Goal: Task Accomplishment & Management: Manage account settings

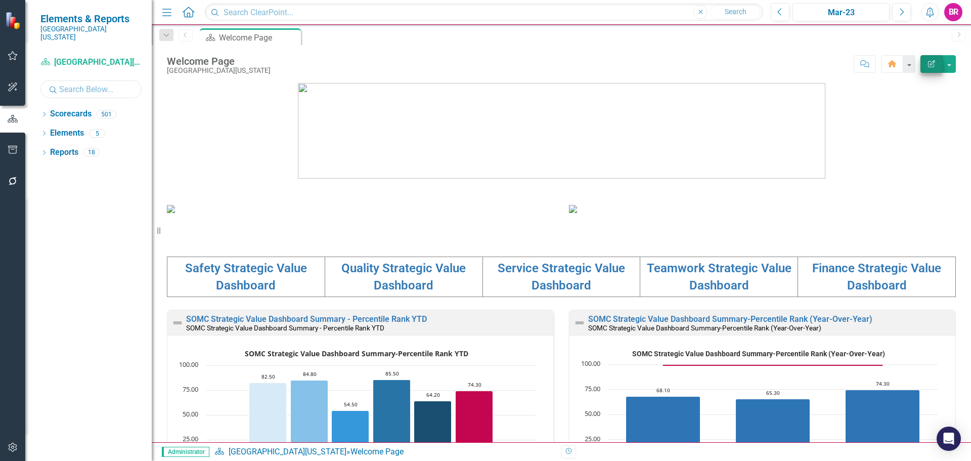
drag, startPoint x: 101, startPoint y: 83, endPoint x: 933, endPoint y: 65, distance: 832.1
click at [101, 83] on input "text" at bounding box center [90, 89] width 101 height 18
click at [850, 13] on div "Mar-23" at bounding box center [841, 13] width 90 height 12
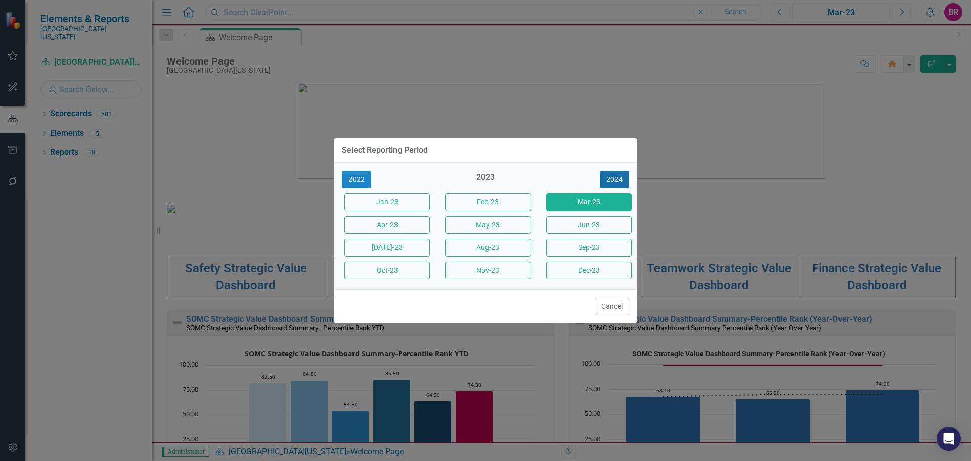
click at [613, 182] on button "2024" at bounding box center [614, 179] width 29 height 18
click at [613, 182] on button "2025" at bounding box center [614, 179] width 29 height 18
drag, startPoint x: 592, startPoint y: 249, endPoint x: 76, endPoint y: 42, distance: 555.8
click at [592, 249] on button "Sept-25" at bounding box center [588, 248] width 85 height 18
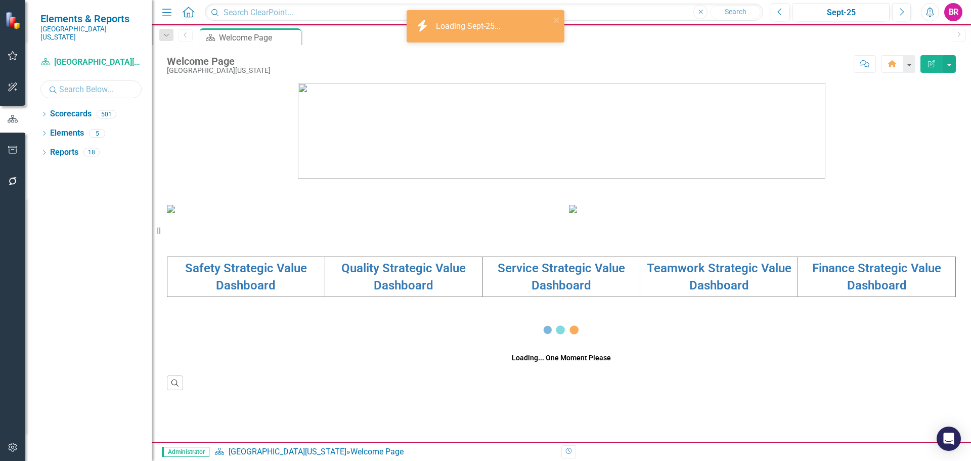
click at [118, 85] on input "text" at bounding box center [90, 89] width 101 height 18
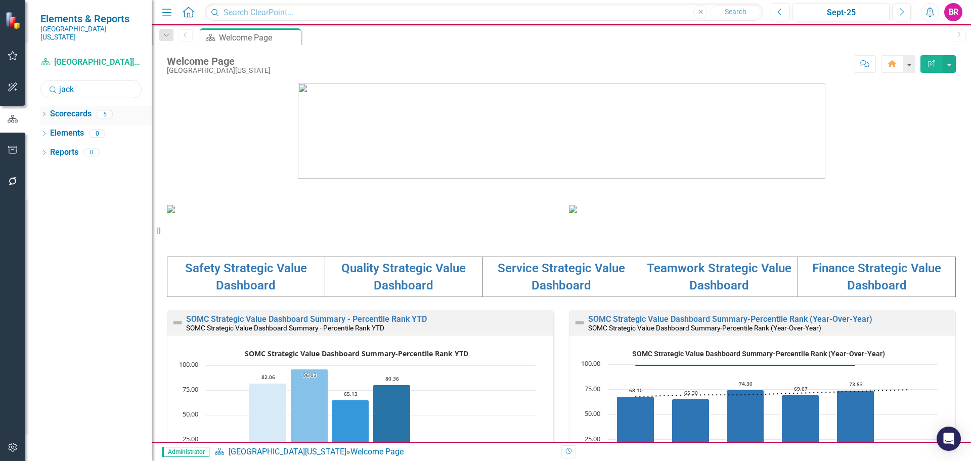
type input "jack"
click at [45, 112] on icon "Dropdown" at bounding box center [43, 115] width 7 height 6
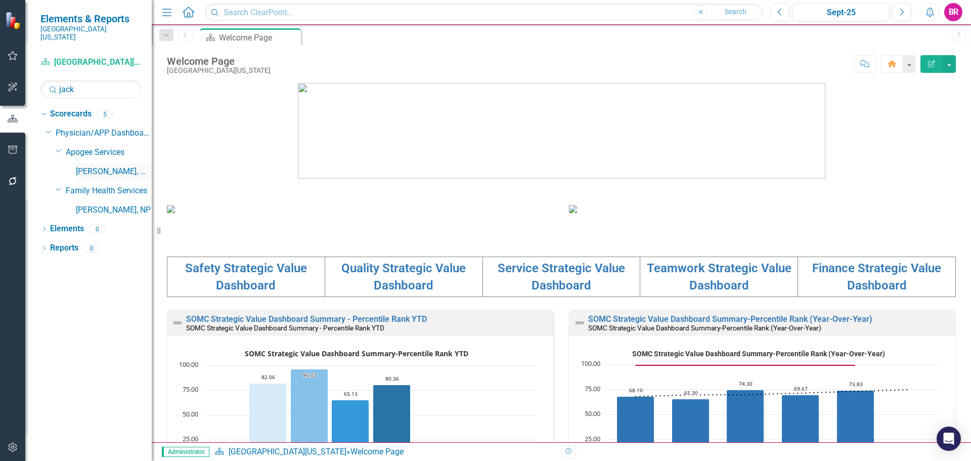
click at [124, 166] on link "[PERSON_NAME], MD" at bounding box center [114, 172] width 76 height 12
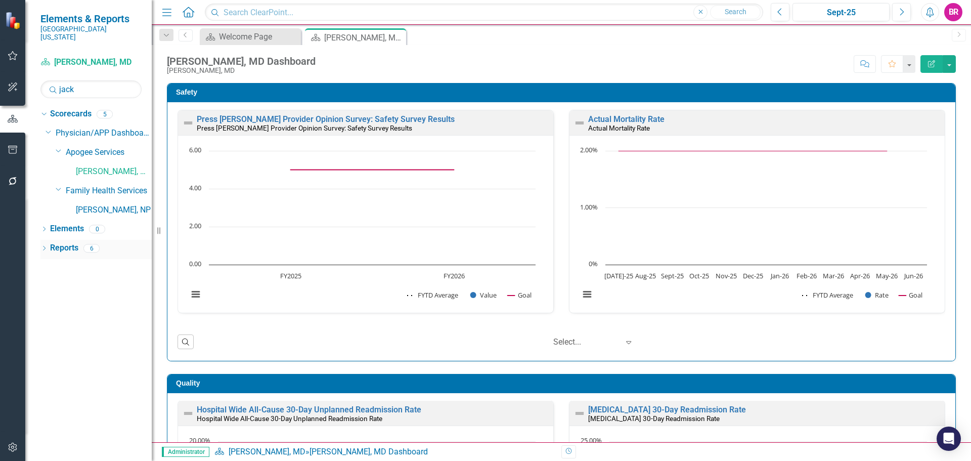
click at [64, 242] on link "Reports" at bounding box center [64, 248] width 28 height 12
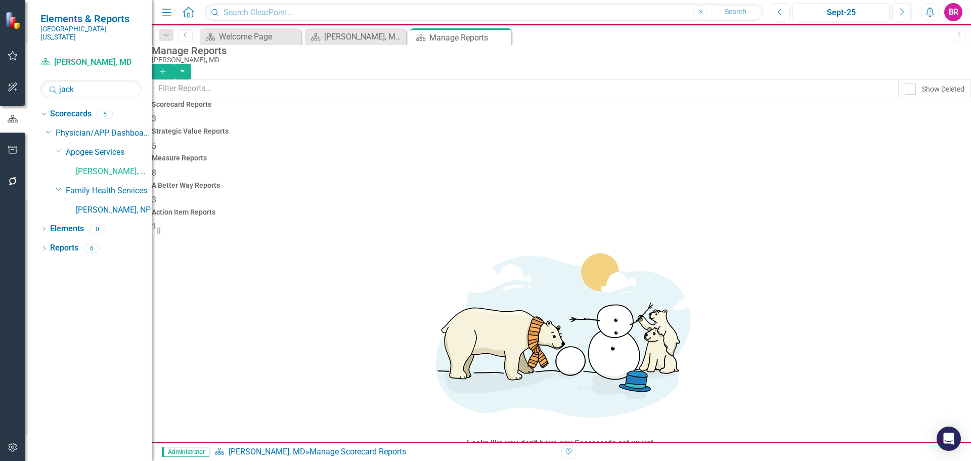
click at [572, 154] on h4 "Measure Reports" at bounding box center [561, 158] width 819 height 8
click at [165, 68] on icon "button" at bounding box center [163, 71] width 6 height 6
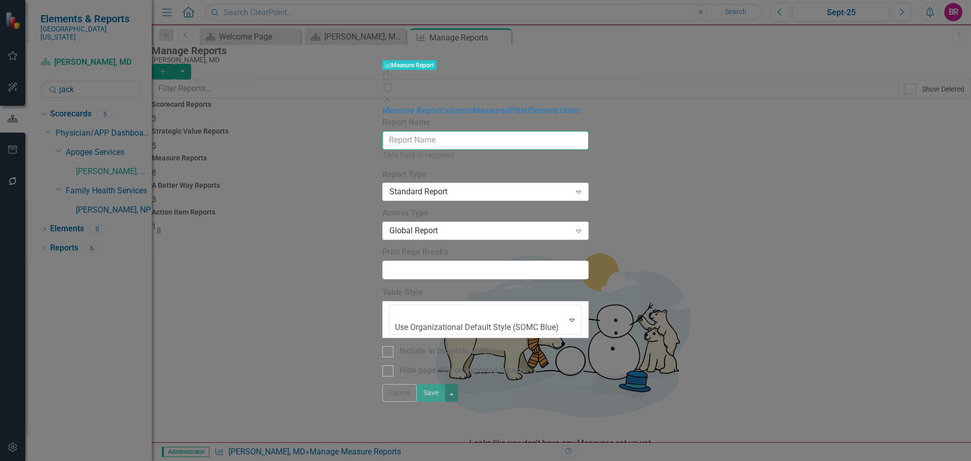
click at [396, 131] on input "Report Name" at bounding box center [485, 140] width 206 height 19
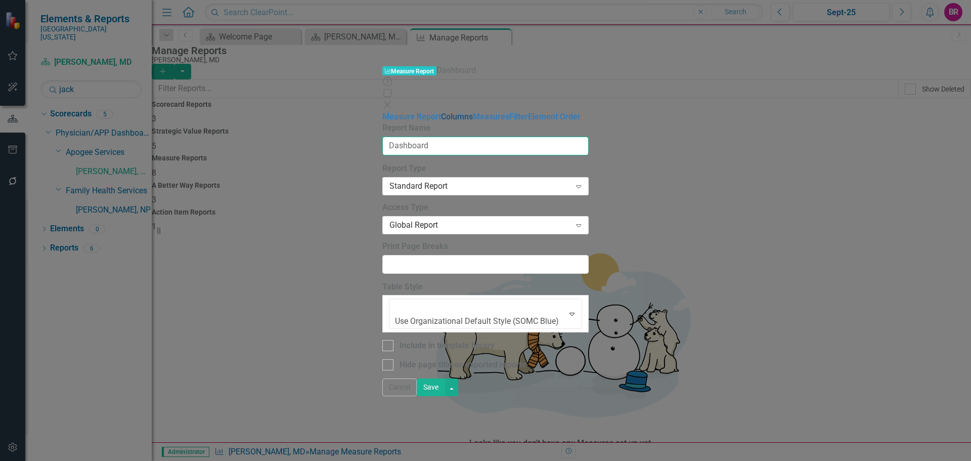
type input "Dashboard"
click at [441, 112] on link "Columns" at bounding box center [457, 117] width 32 height 10
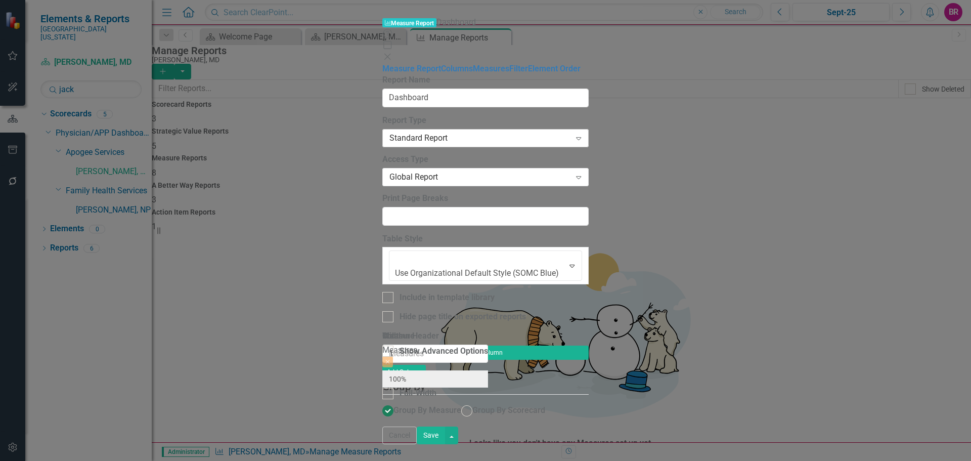
click at [382, 129] on div "Standard Report Expand" at bounding box center [485, 138] width 206 height 18
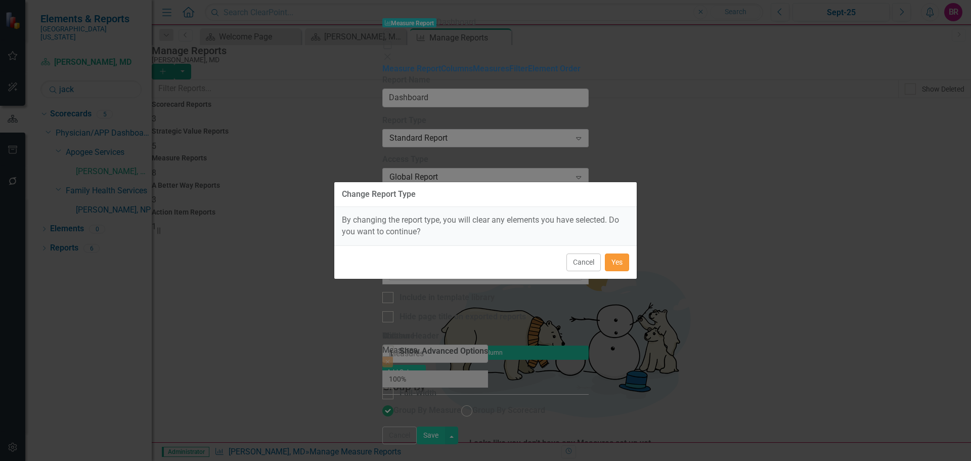
drag, startPoint x: 621, startPoint y: 262, endPoint x: 660, endPoint y: 234, distance: 48.3
click at [618, 262] on button "Yes" at bounding box center [617, 262] width 24 height 18
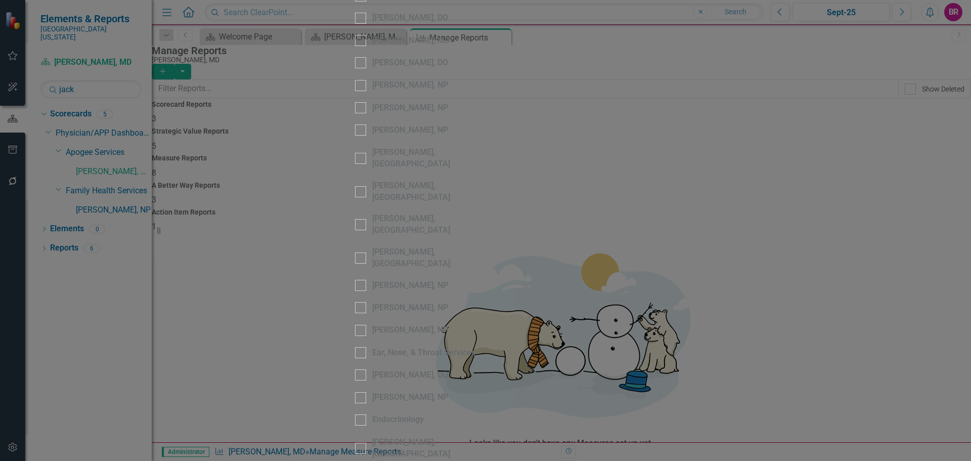
checkbox input "true"
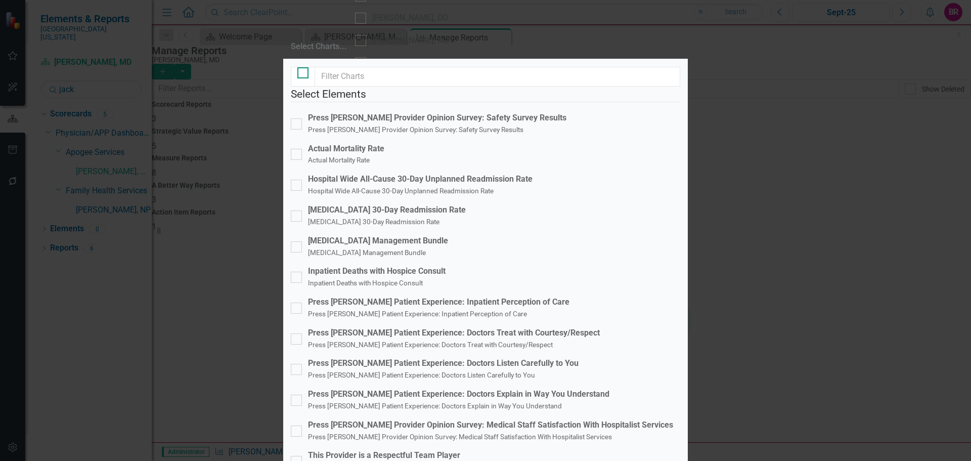
click at [305, 78] on div at bounding box center [302, 72] width 11 height 11
click at [304, 74] on input "checkbox" at bounding box center [300, 70] width 7 height 7
checkbox input "true"
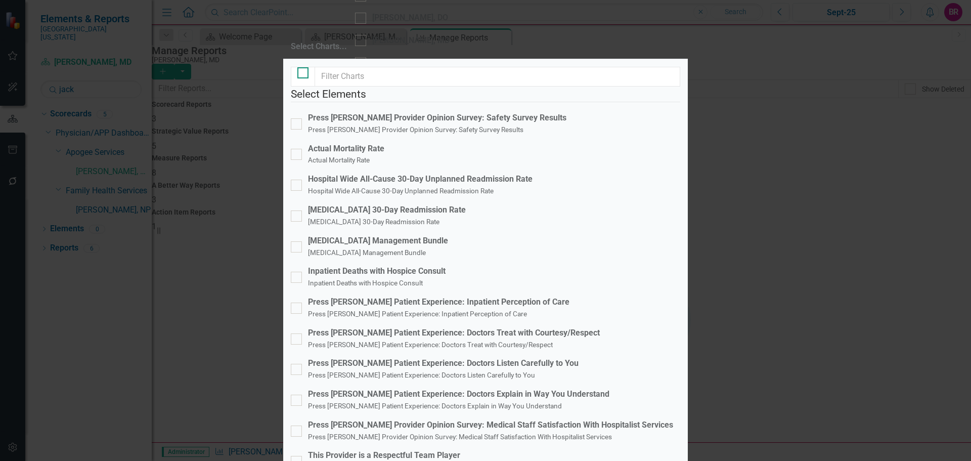
checkbox input "true"
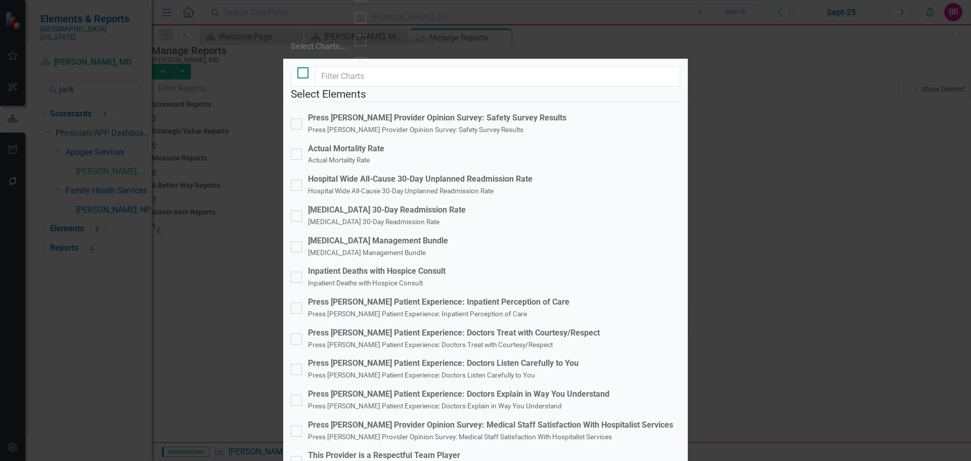
checkbox input "true"
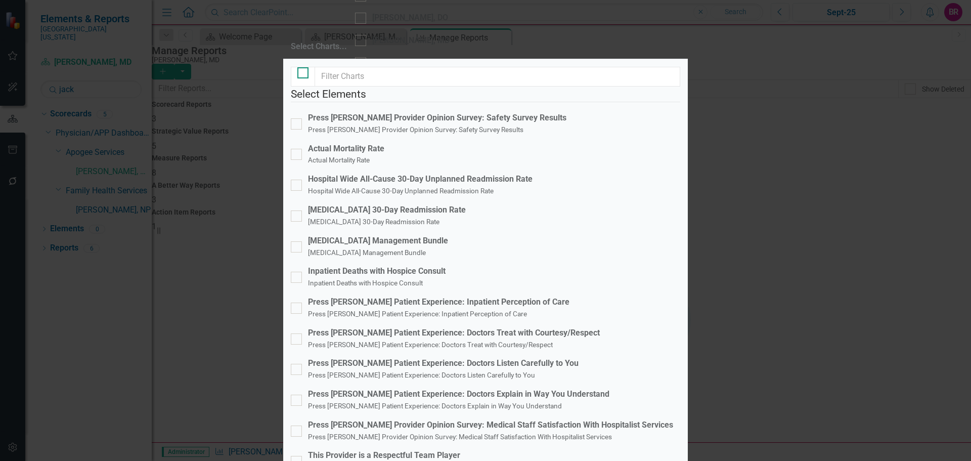
checkbox input "true"
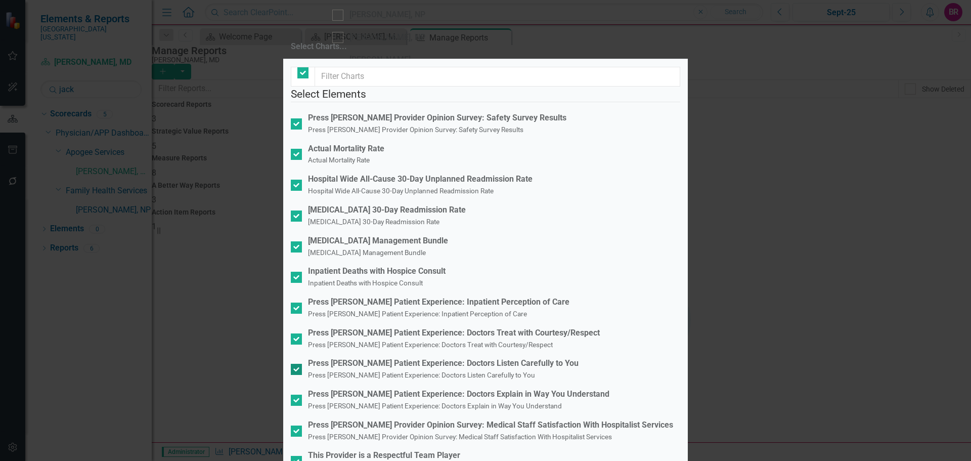
scroll to position [106, 0]
drag, startPoint x: 671, startPoint y: 389, endPoint x: 680, endPoint y: 389, distance: 9.6
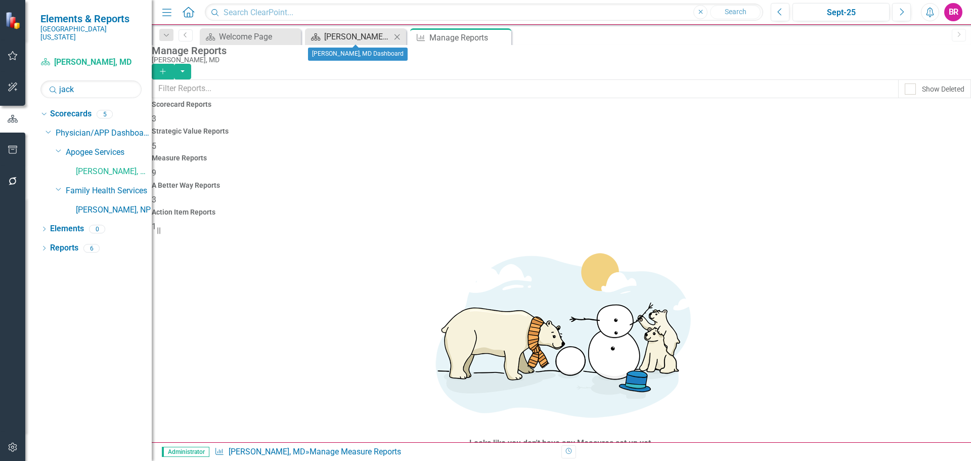
click at [352, 31] on div "[PERSON_NAME], MD Dashboard" at bounding box center [357, 36] width 67 height 13
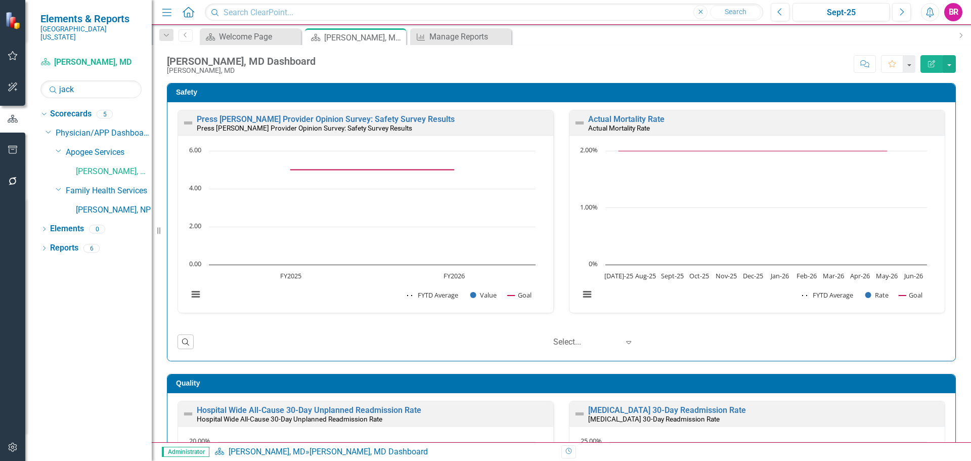
scroll to position [1, 0]
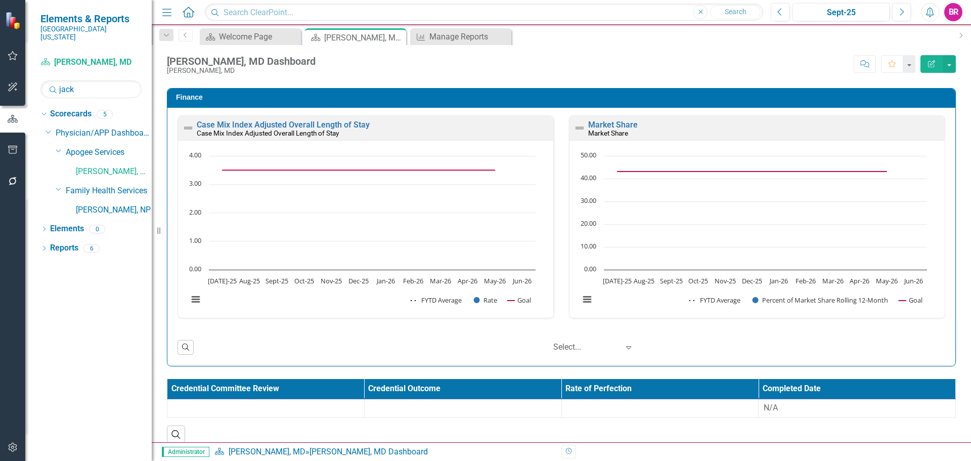
scroll to position [1600, 0]
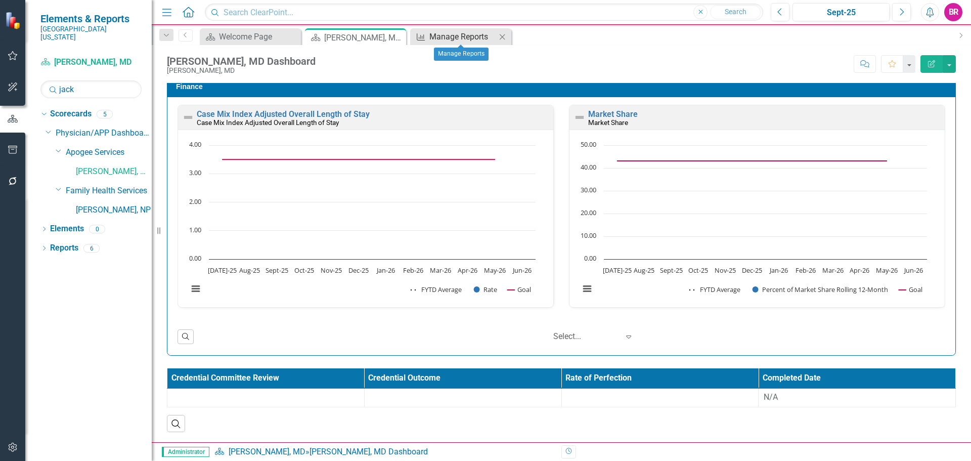
click at [452, 38] on div "Manage Reports" at bounding box center [462, 36] width 67 height 13
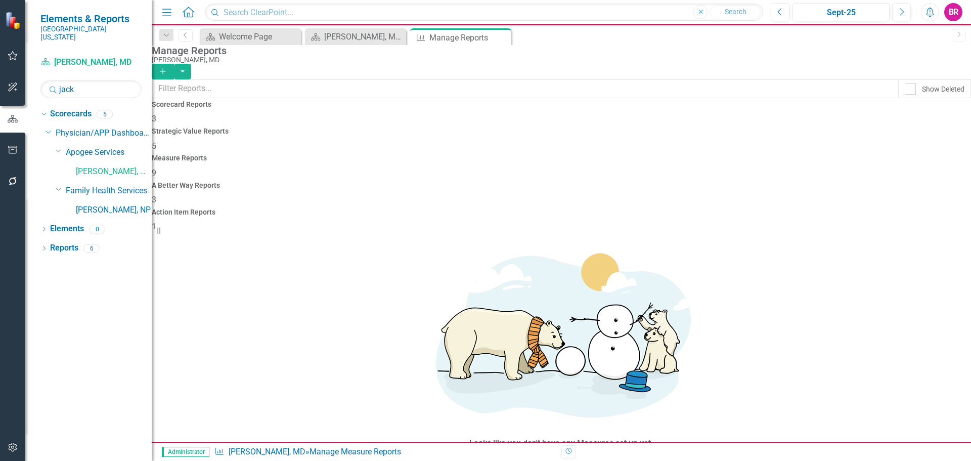
scroll to position [27, 0]
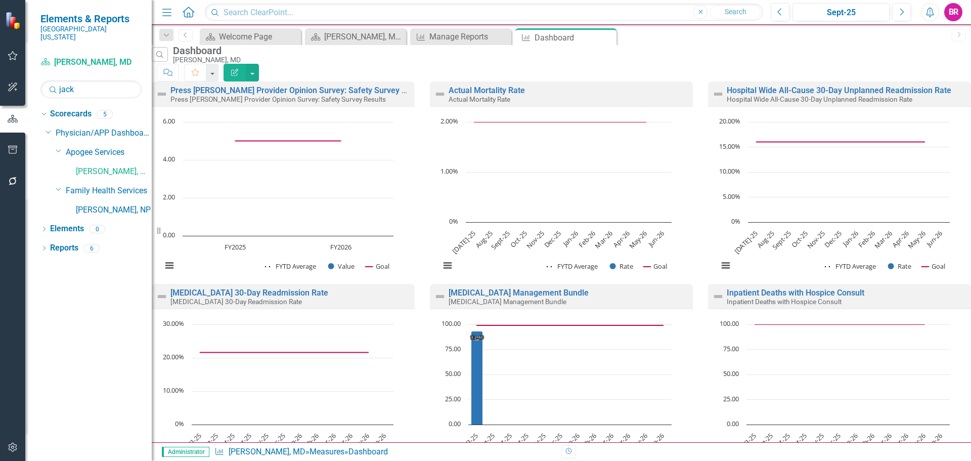
scroll to position [533, 0]
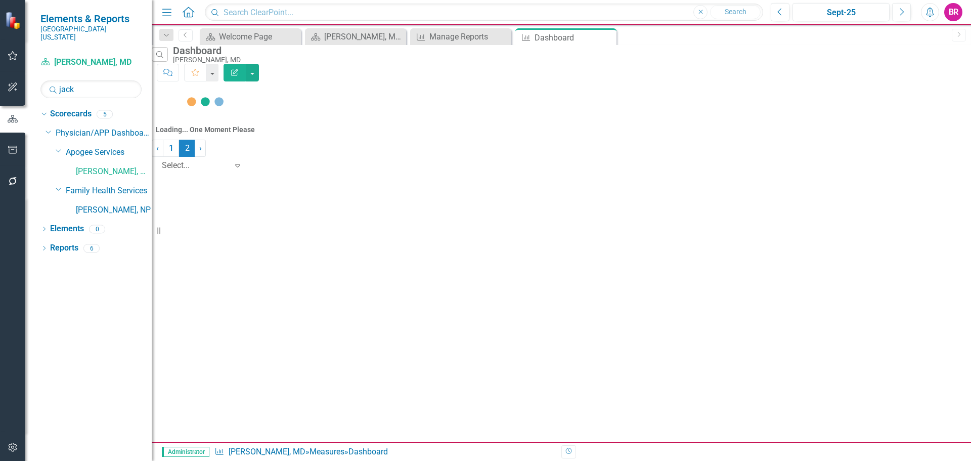
scroll to position [0, 0]
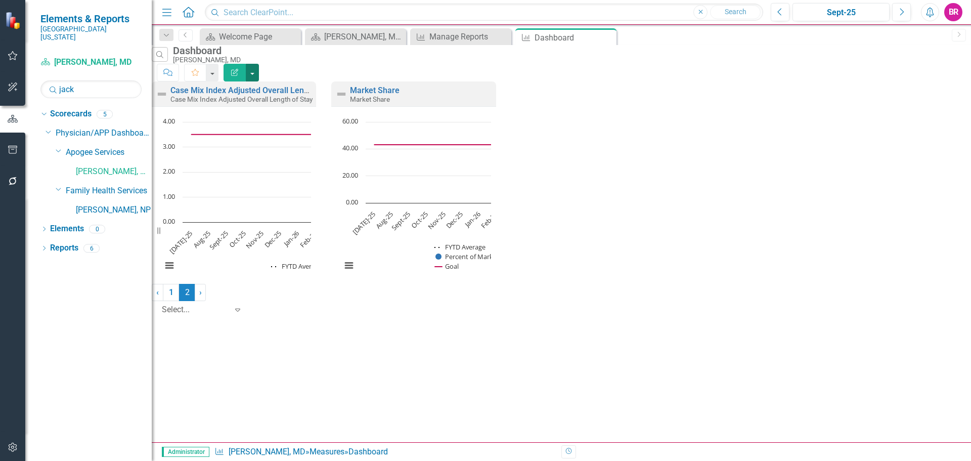
click at [259, 64] on button "button" at bounding box center [252, 73] width 13 height 18
click at [931, 96] on link "PDF Export to PDF" at bounding box center [908, 103] width 99 height 19
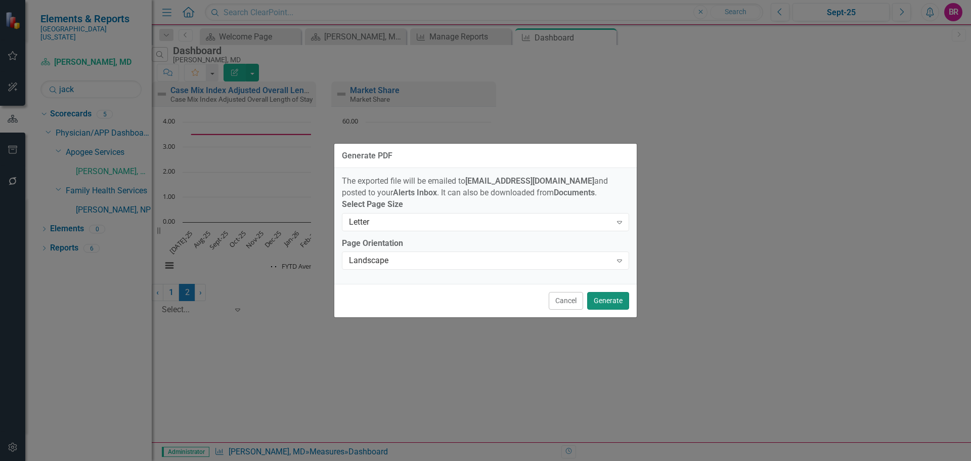
click at [605, 305] on button "Generate" at bounding box center [608, 301] width 42 height 18
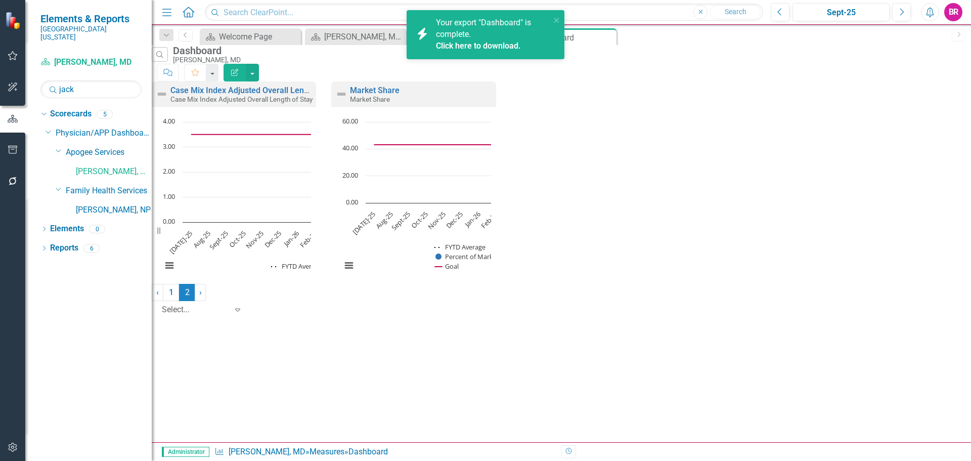
click at [503, 47] on link "Click here to download." at bounding box center [478, 46] width 85 height 10
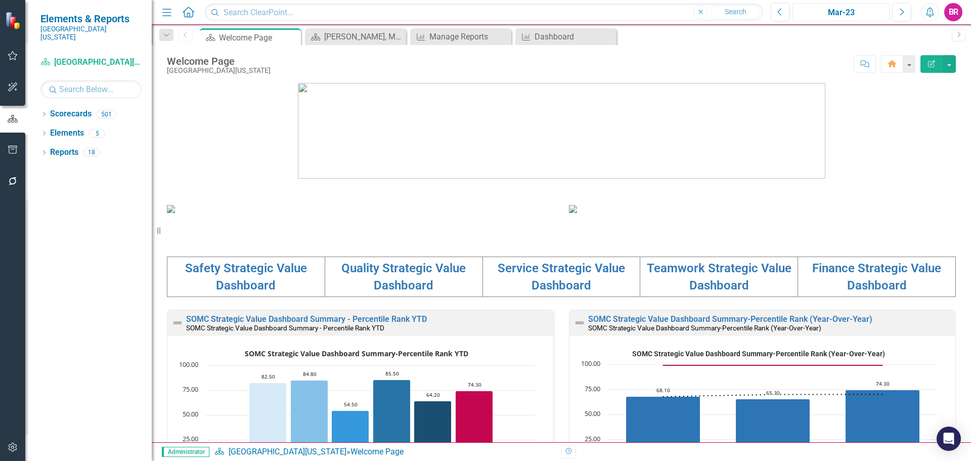
click at [847, 12] on div "Mar-23" at bounding box center [841, 13] width 90 height 12
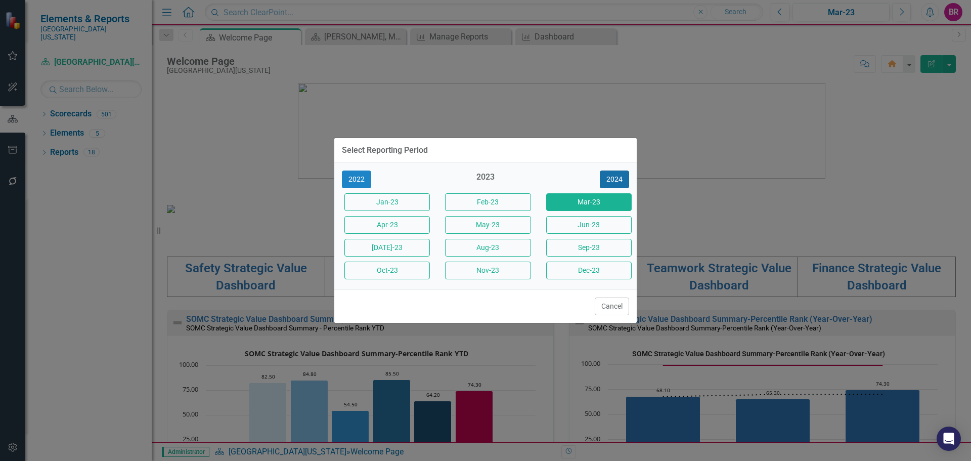
click at [614, 178] on button "2024" at bounding box center [614, 179] width 29 height 18
click at [614, 178] on button "2025" at bounding box center [614, 179] width 29 height 18
click at [606, 251] on button "Sept-25" at bounding box center [588, 248] width 85 height 18
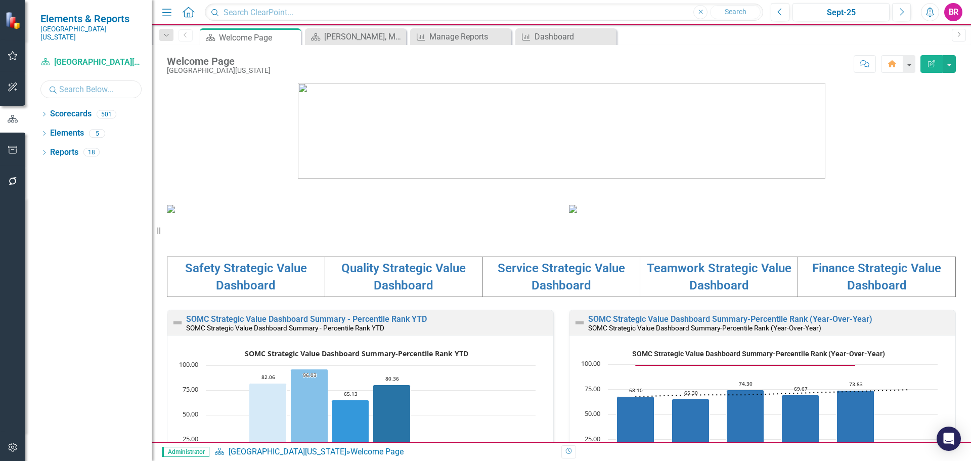
click at [64, 84] on input "text" at bounding box center [90, 89] width 101 height 18
type input "ster"
click at [43, 112] on icon "Dropdown" at bounding box center [43, 115] width 7 height 6
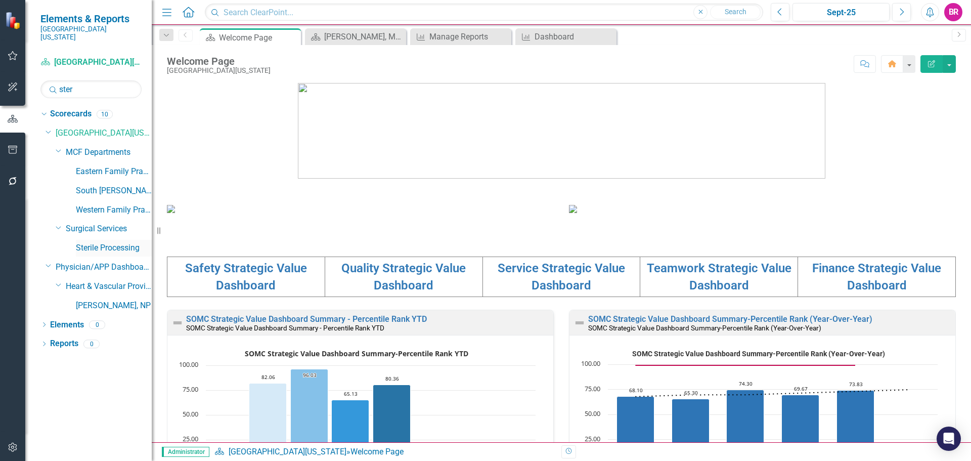
click at [135, 242] on link "Sterile Processing" at bounding box center [114, 248] width 76 height 12
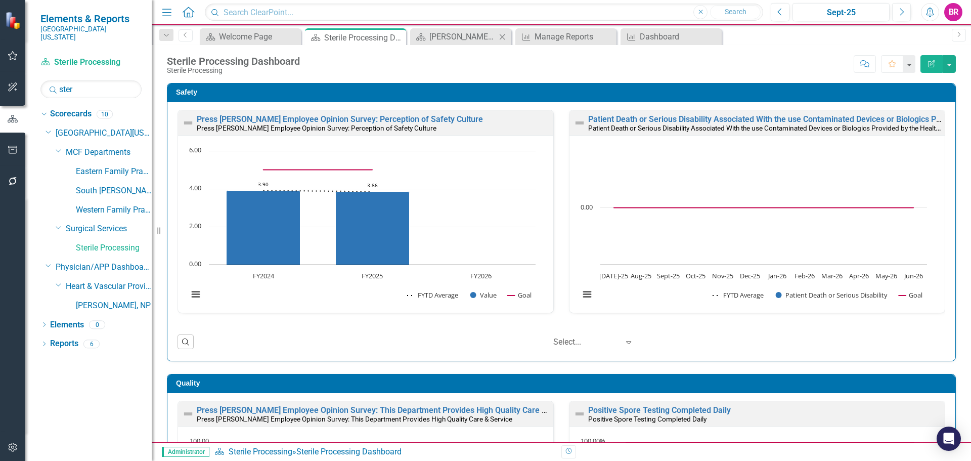
click at [502, 36] on icon "Close" at bounding box center [502, 37] width 10 height 8
click at [0, 0] on icon "Close" at bounding box center [0, 0] width 0 height 0
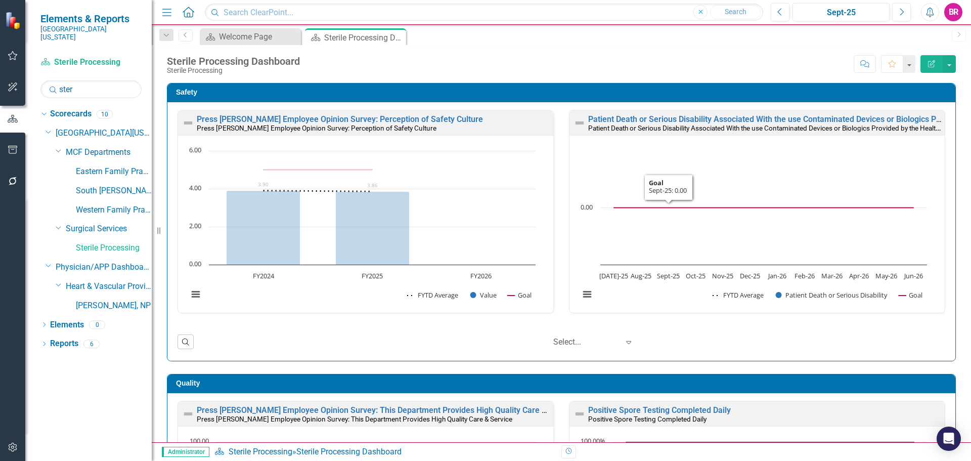
scroll to position [1, 0]
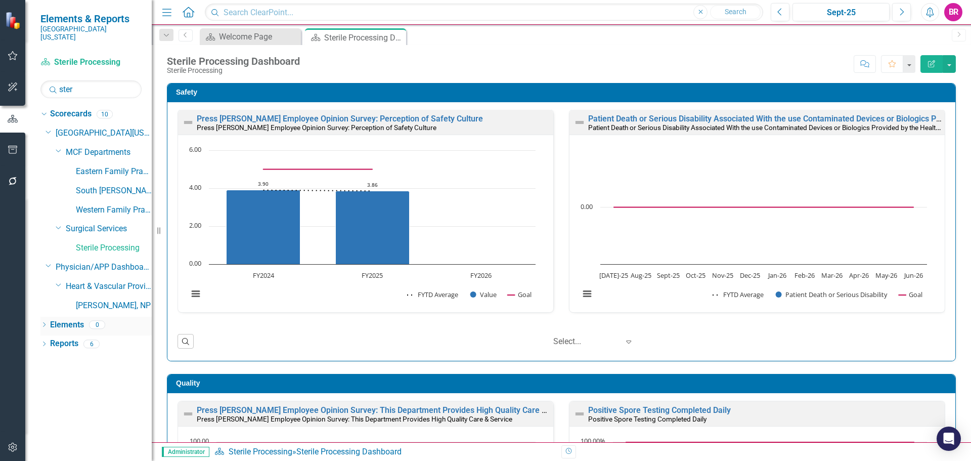
click at [67, 319] on link "Elements" at bounding box center [67, 325] width 34 height 12
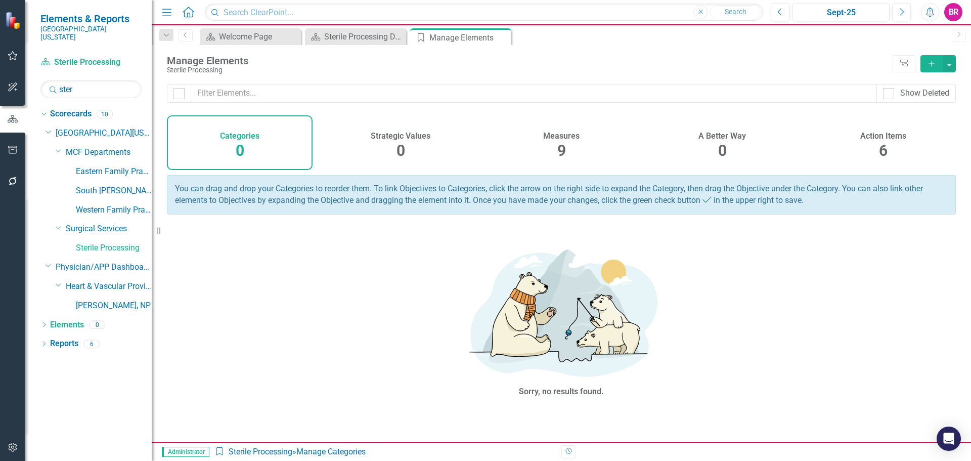
click at [865, 153] on div "Action Items 6" at bounding box center [883, 142] width 146 height 55
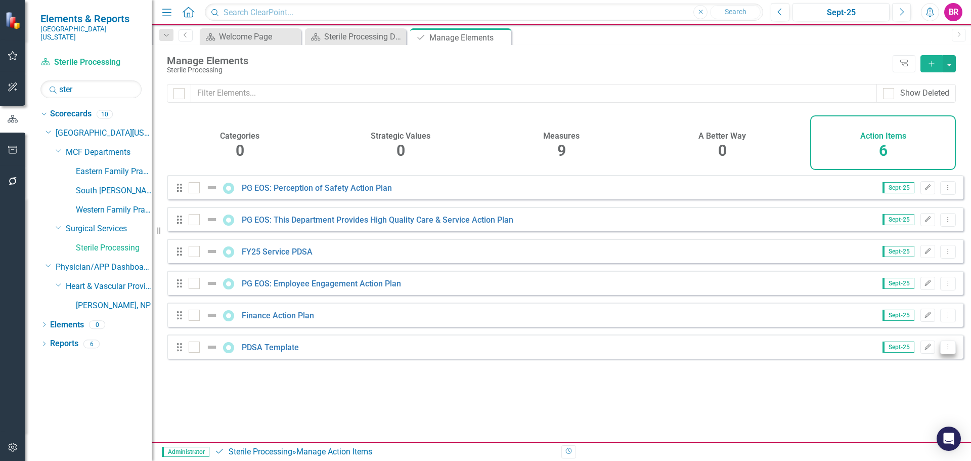
click at [945, 354] on button "Dropdown Menu" at bounding box center [948, 347] width 16 height 14
click at [873, 407] on link "Copy Duplicate Action Item" at bounding box center [897, 409] width 101 height 19
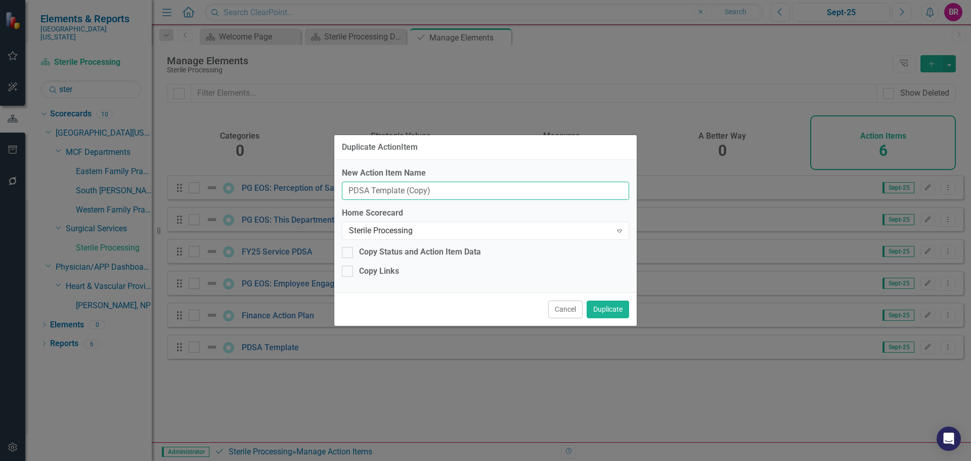
click at [441, 189] on input "PDSA Template (Copy)" at bounding box center [485, 191] width 287 height 19
drag, startPoint x: 419, startPoint y: 189, endPoint x: 105, endPoint y: 141, distance: 317.7
click at [111, 148] on div "Duplicate ActionItem New Action Item Name PDSA Template Home Scorecard Sterile …" at bounding box center [485, 230] width 971 height 461
type input "FY26 Service Value"
click at [602, 309] on button "Duplicate" at bounding box center [608, 309] width 42 height 18
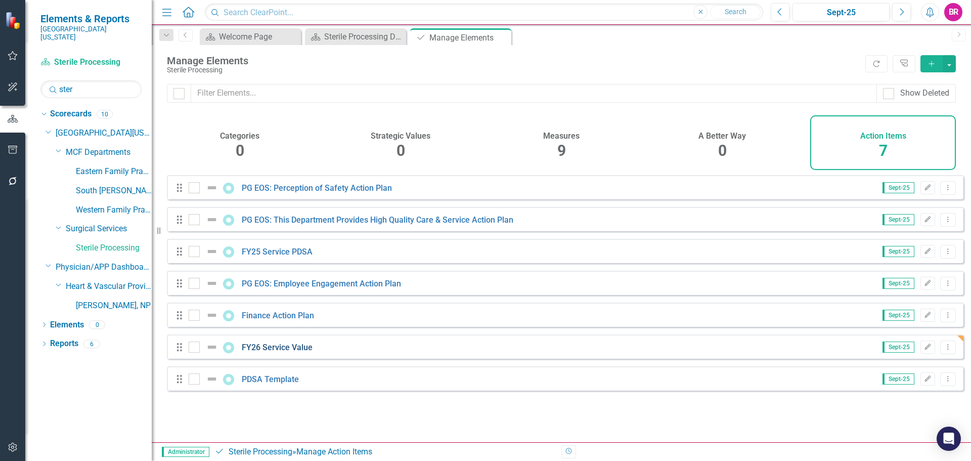
click at [289, 352] on link "FY26 Service Value" at bounding box center [277, 347] width 71 height 10
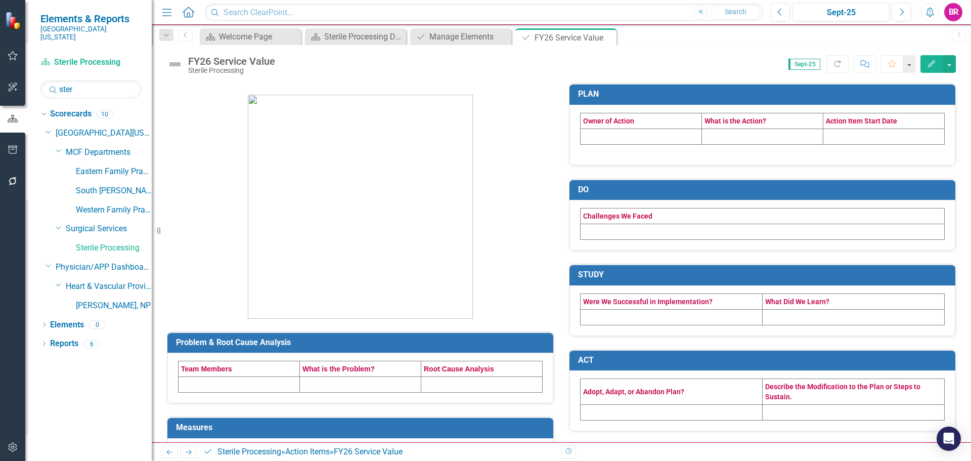
click at [622, 135] on td at bounding box center [641, 136] width 121 height 16
click at [624, 135] on td at bounding box center [641, 136] width 121 height 16
click at [626, 136] on td at bounding box center [641, 136] width 121 height 16
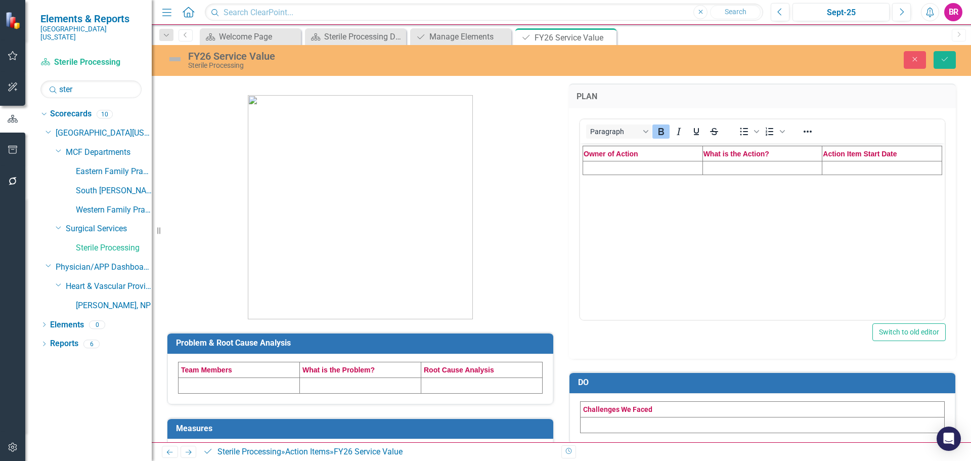
click at [653, 166] on td "Rich Text Area. Press ALT-0 for help." at bounding box center [643, 168] width 120 height 14
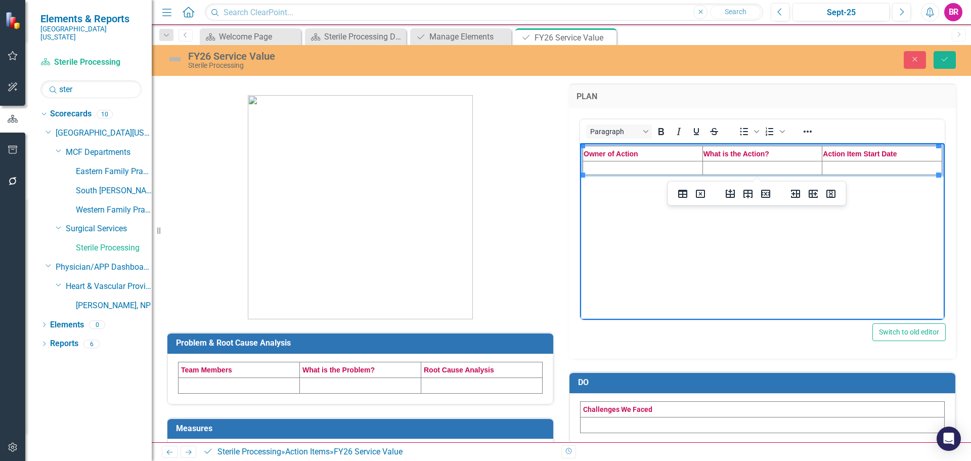
click at [638, 167] on td "Rich Text Area. Press ALT-0 for help." at bounding box center [643, 168] width 120 height 14
click at [719, 165] on td "Rich Text Area. Press ALT-0 for help." at bounding box center [762, 168] width 120 height 14
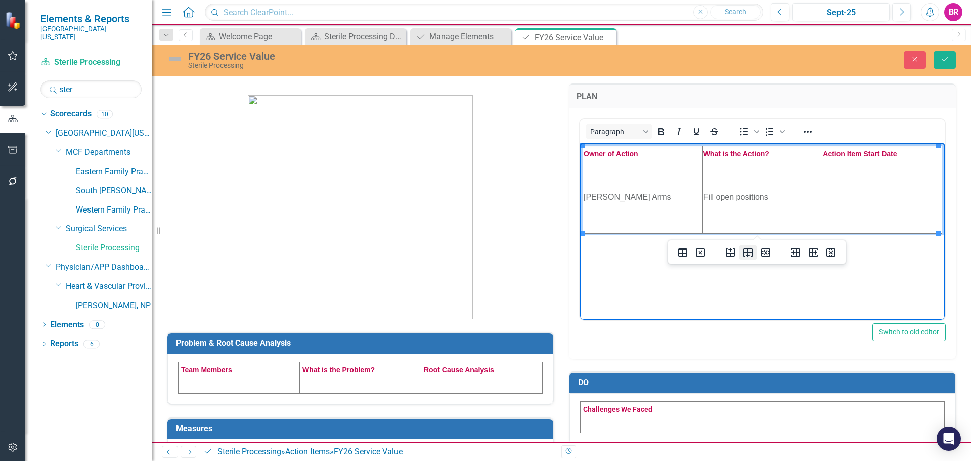
click at [746, 257] on icon "Insert row after" at bounding box center [748, 252] width 12 height 12
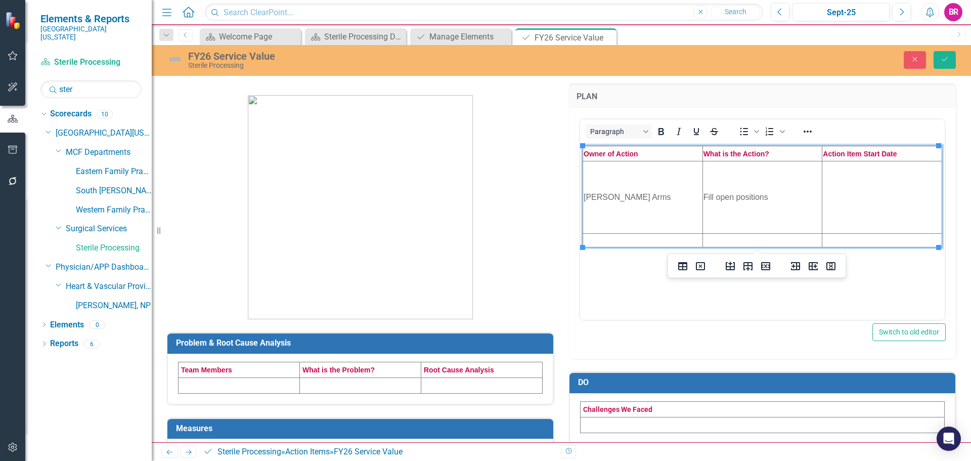
click at [746, 257] on div at bounding box center [748, 266] width 65 height 20
click at [748, 266] on icon "Insert row after" at bounding box center [747, 266] width 9 height 9
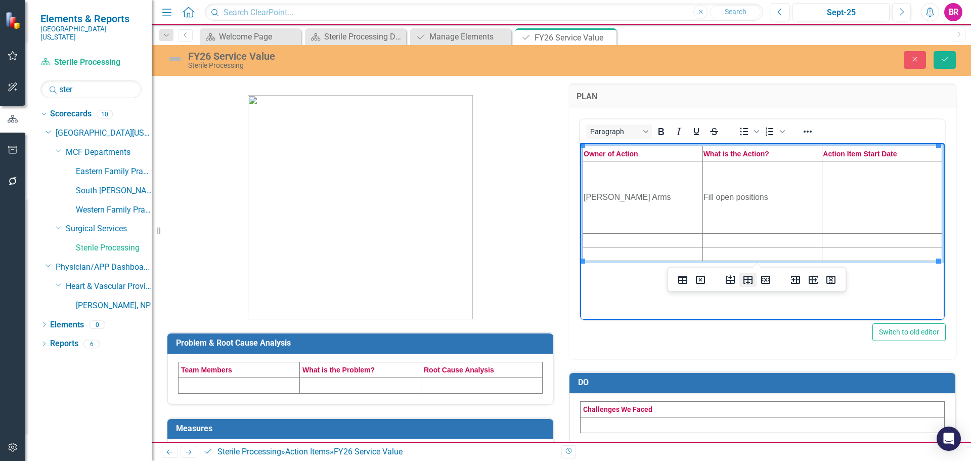
click at [748, 282] on icon "Insert row after" at bounding box center [747, 280] width 9 height 9
click at [724, 240] on td "Rich Text Area. Press ALT-0 for help." at bounding box center [762, 240] width 120 height 14
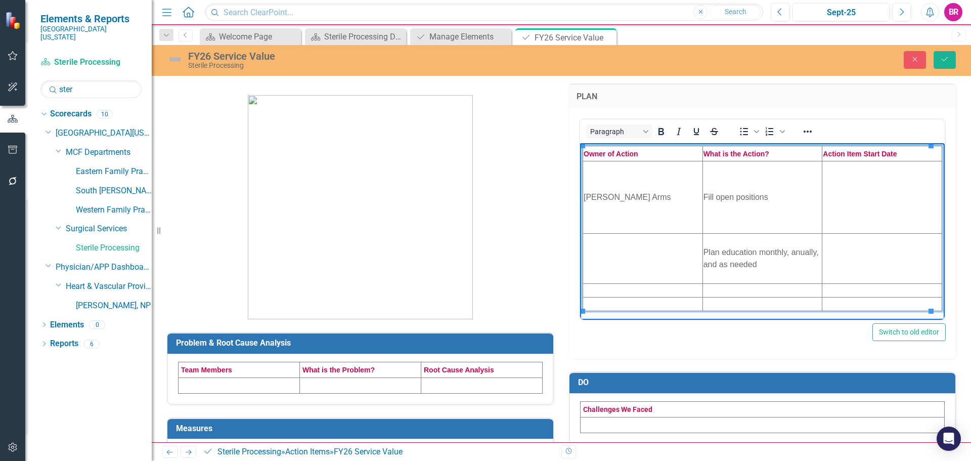
click at [718, 286] on td "Rich Text Area. Press ALT-0 for help." at bounding box center [762, 290] width 120 height 14
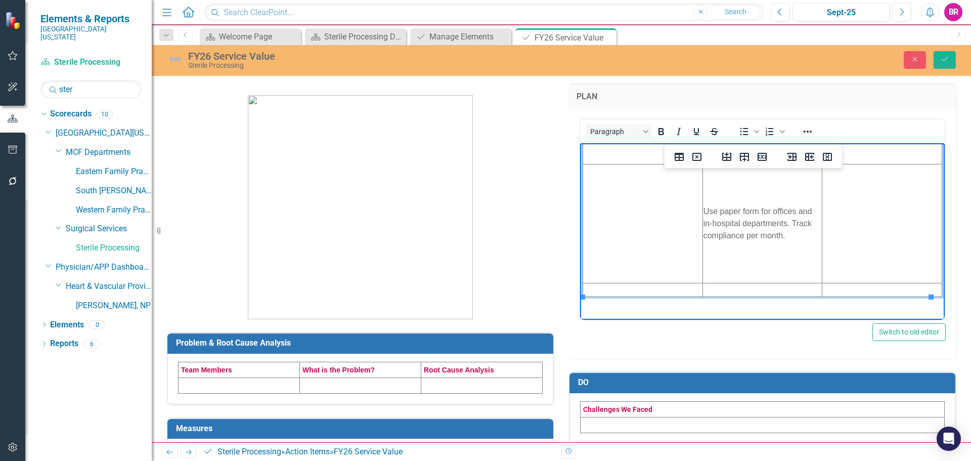
click at [736, 288] on td "Rich Text Area. Press ALT-0 for help." at bounding box center [762, 290] width 120 height 14
click at [750, 291] on td "Rich Text Area. Press ALT-0 for help." at bounding box center [762, 290] width 120 height 14
click at [744, 157] on icon "Insert row after" at bounding box center [744, 157] width 9 height 9
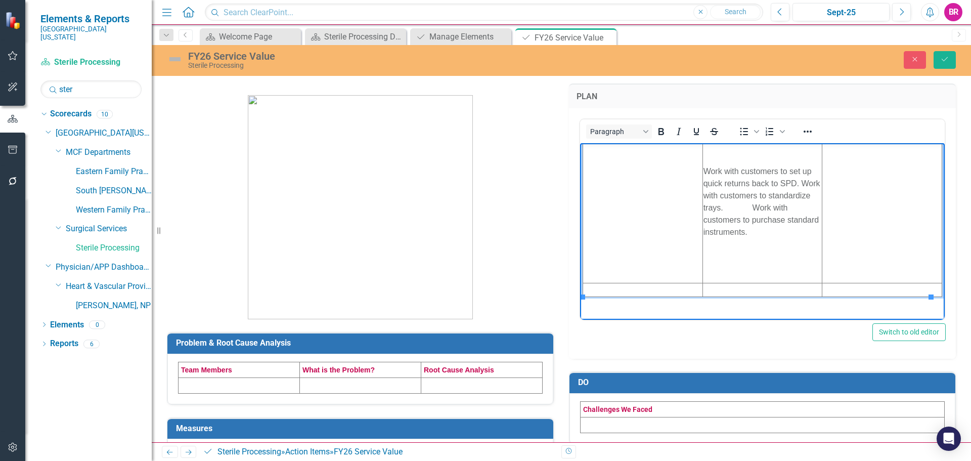
click at [765, 290] on td "Rich Text Area. Press ALT-0 for help." at bounding box center [762, 290] width 120 height 14
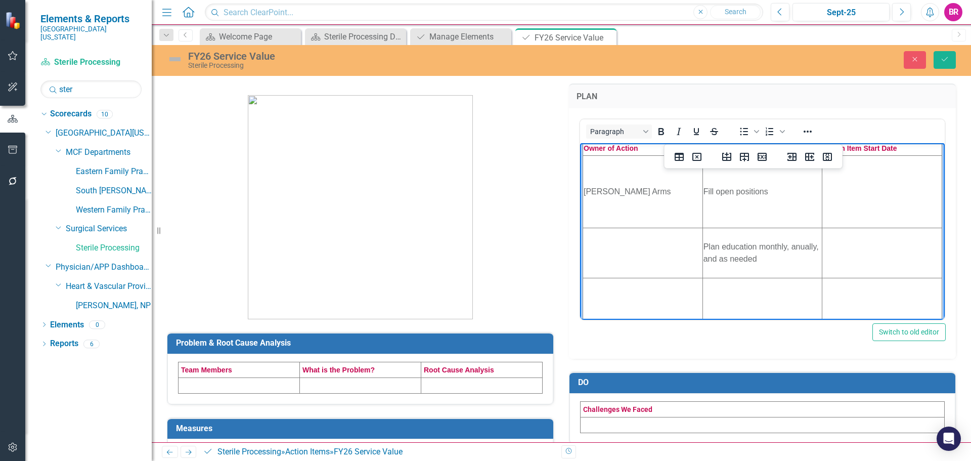
scroll to position [0, 0]
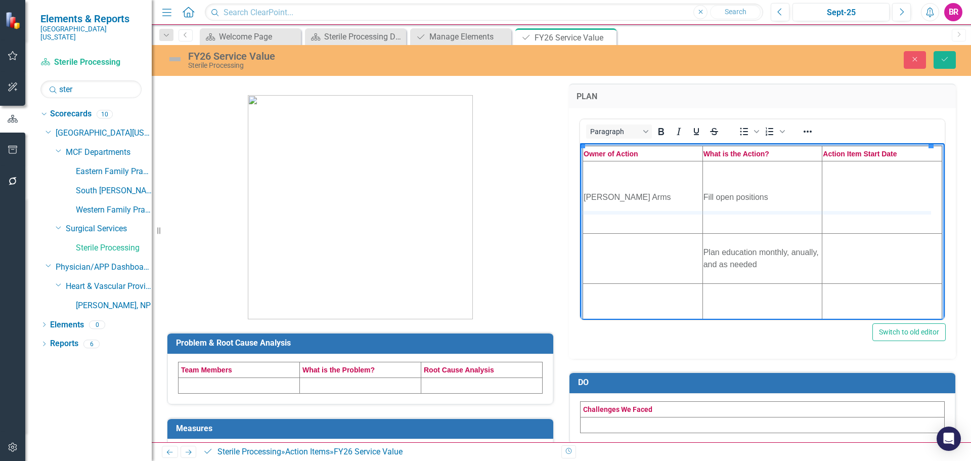
drag, startPoint x: 747, startPoint y: 233, endPoint x: 747, endPoint y: 212, distance: 20.7
drag, startPoint x: 679, startPoint y: 233, endPoint x: 682, endPoint y: 222, distance: 10.9
click at [839, 99] on h3 "PLAN" at bounding box center [763, 96] width 372 height 9
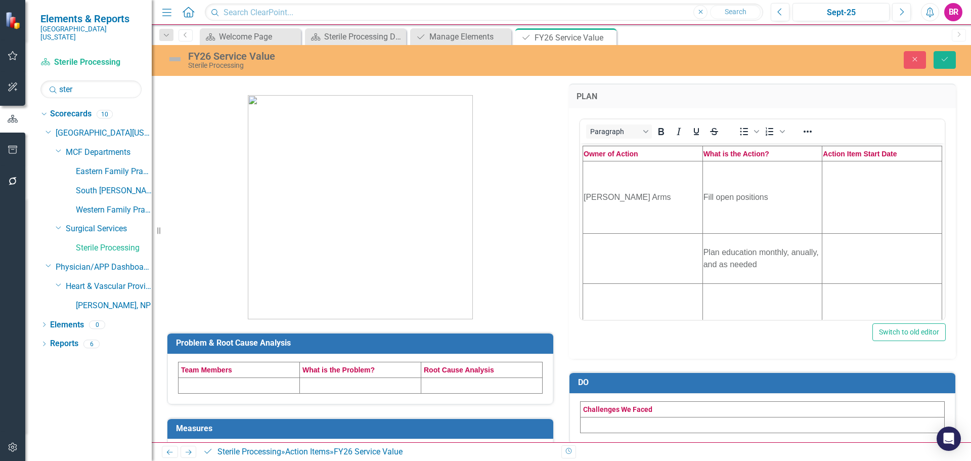
click at [877, 187] on td "Rich Text Area. Press ALT-0 for help." at bounding box center [882, 197] width 120 height 72
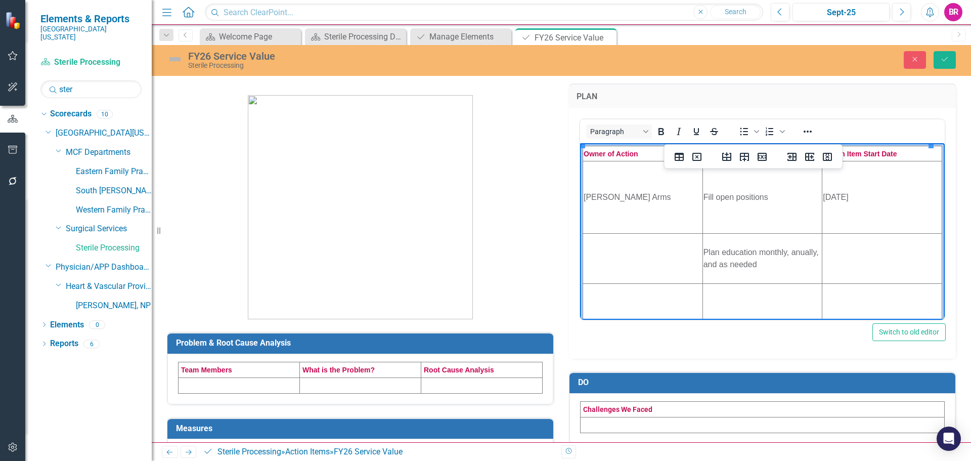
click at [840, 264] on td "Rich Text Area. Press ALT-0 for help." at bounding box center [882, 258] width 120 height 50
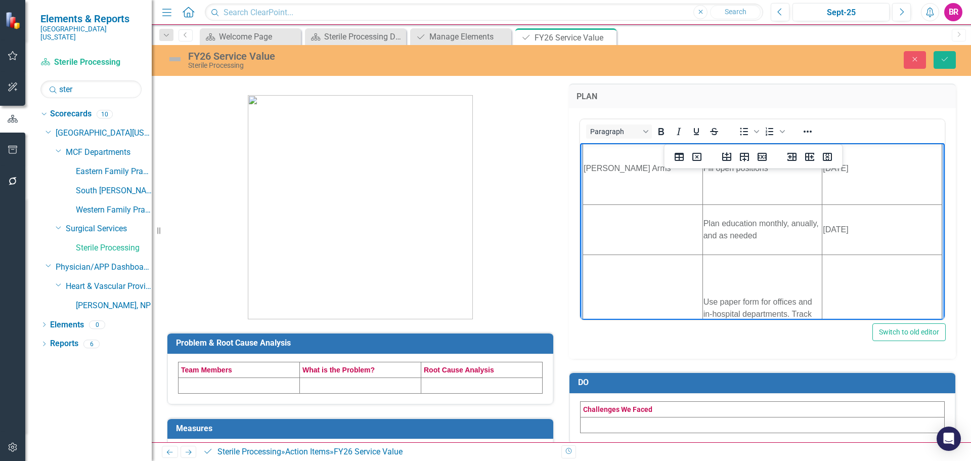
scroll to position [101, 0]
click at [846, 224] on td "Rich Text Area. Press ALT-0 for help." at bounding box center [882, 241] width 120 height 119
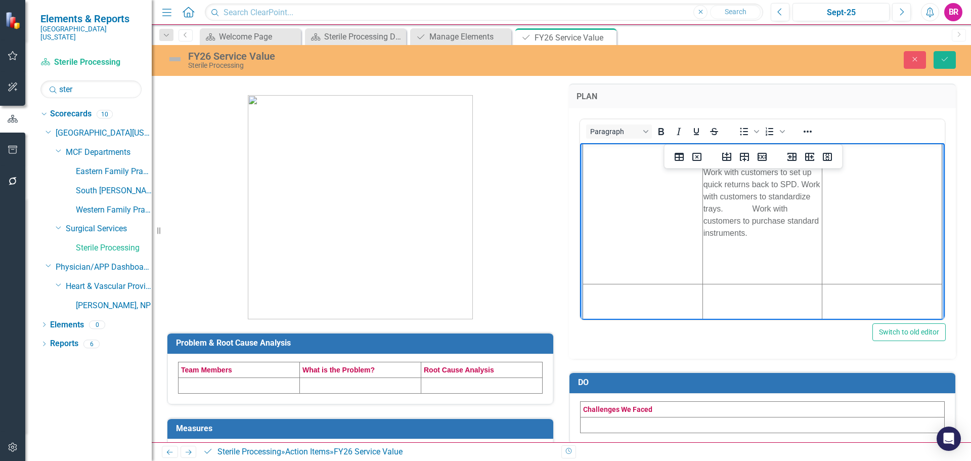
scroll to position [303, 0]
click at [869, 207] on td "Rich Text Area. Press ALT-0 for help." at bounding box center [882, 180] width 120 height 163
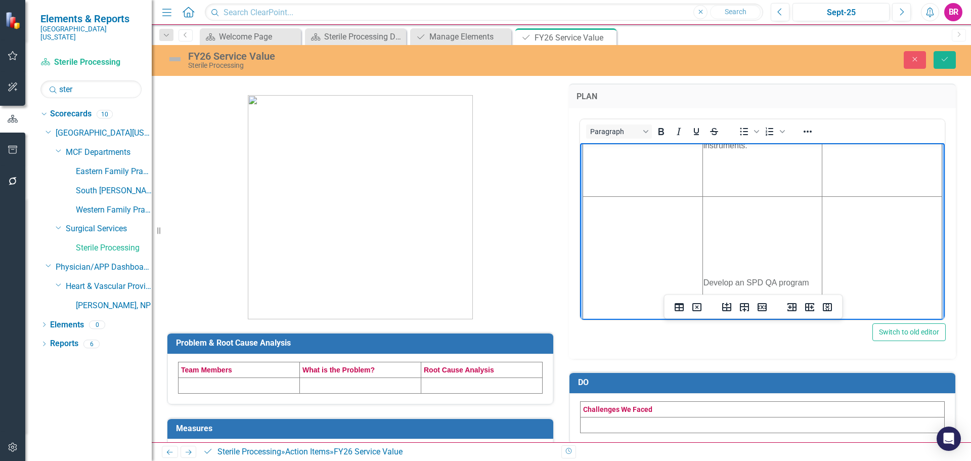
scroll to position [405, 0]
click at [869, 206] on td "Rich Text Area. Press ALT-0 for help." at bounding box center [882, 246] width 120 height 172
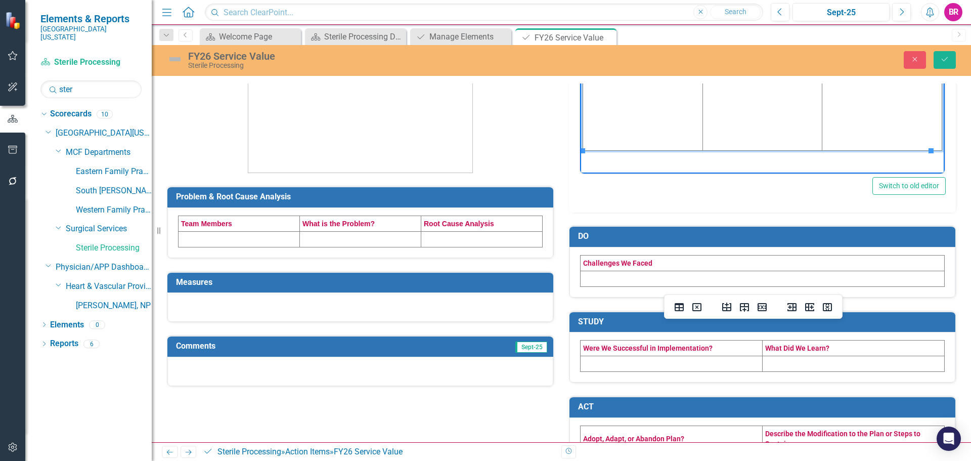
scroll to position [152, 0]
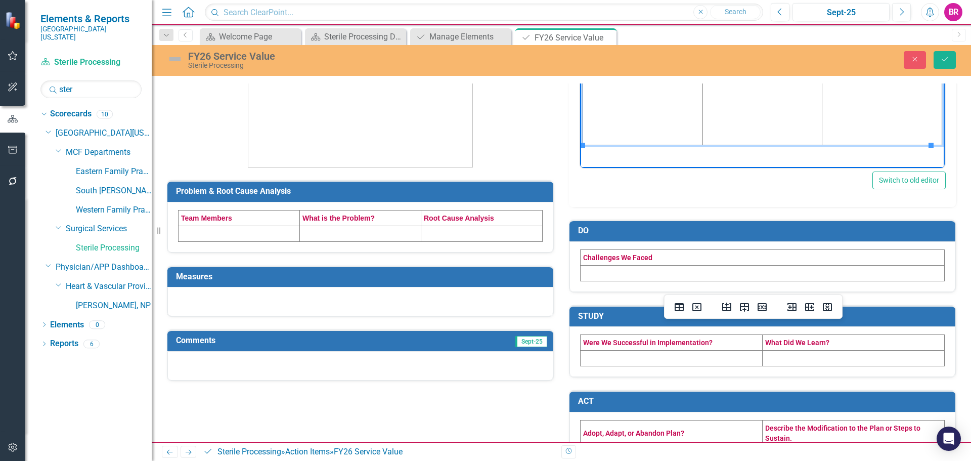
click at [220, 236] on td at bounding box center [239, 234] width 121 height 16
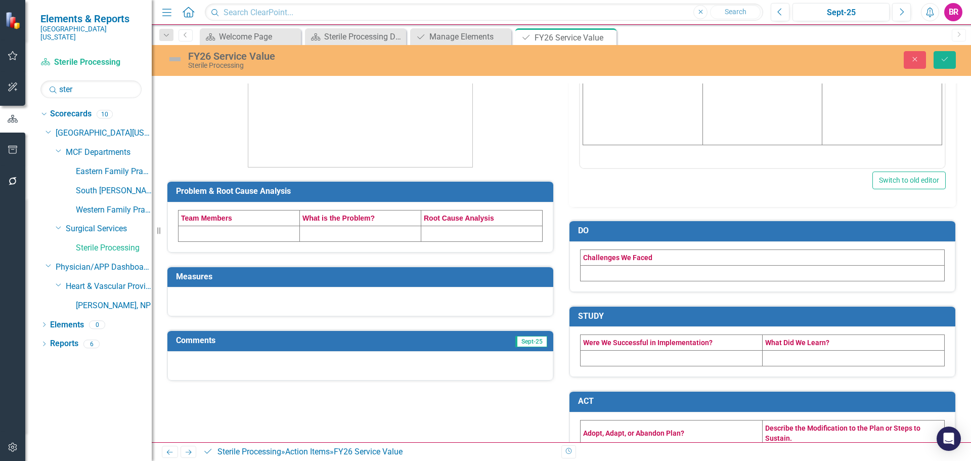
click at [220, 236] on td at bounding box center [239, 234] width 121 height 16
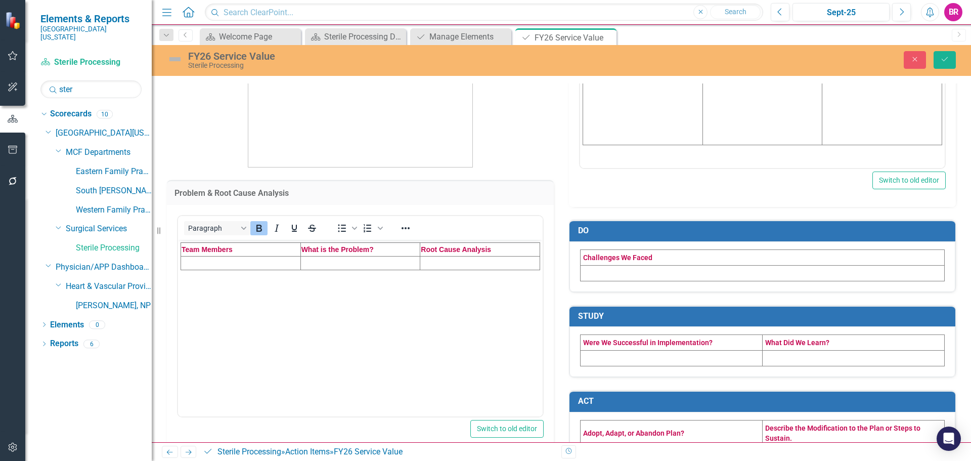
scroll to position [0, 0]
click at [212, 262] on td "Rich Text Area. Press ALT-0 for help." at bounding box center [241, 263] width 120 height 14
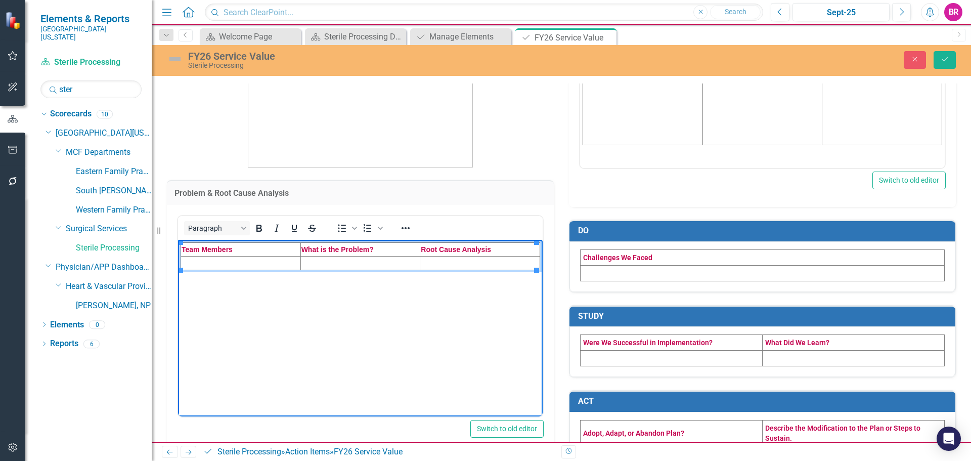
click at [246, 264] on td "Rich Text Area. Press ALT-0 for help." at bounding box center [241, 263] width 120 height 14
click at [334, 265] on td "Rich Text Area. Press ALT-0 for help." at bounding box center [360, 263] width 120 height 14
click at [343, 260] on td "Rich Text Area. Press ALT-0 for help." at bounding box center [360, 263] width 120 height 14
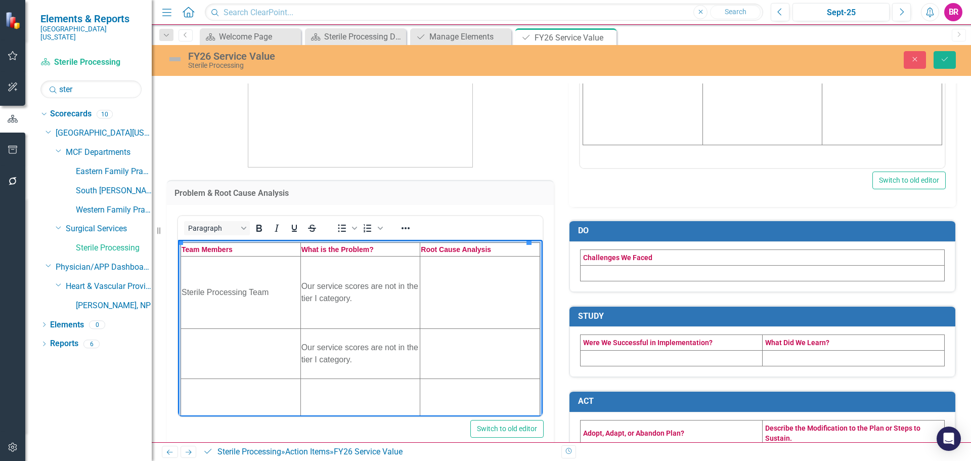
click at [434, 262] on td "Rich Text Area. Press ALT-0 for help." at bounding box center [480, 292] width 120 height 72
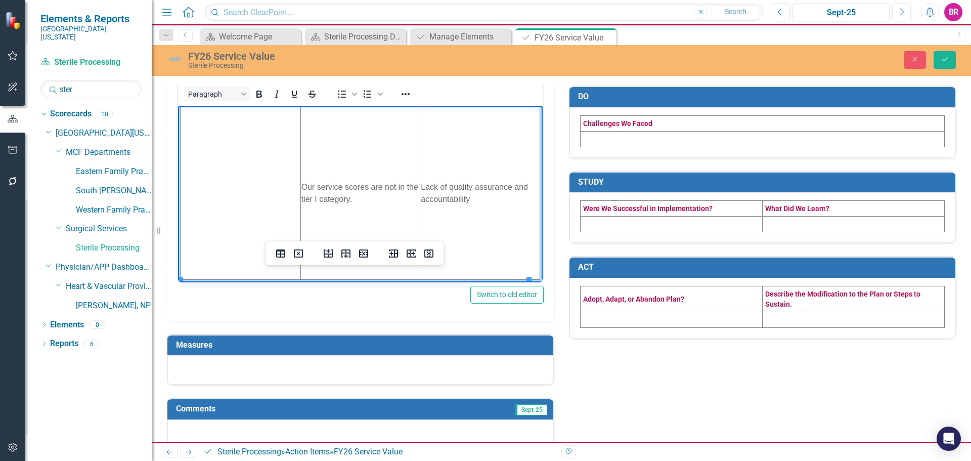
scroll to position [303, 0]
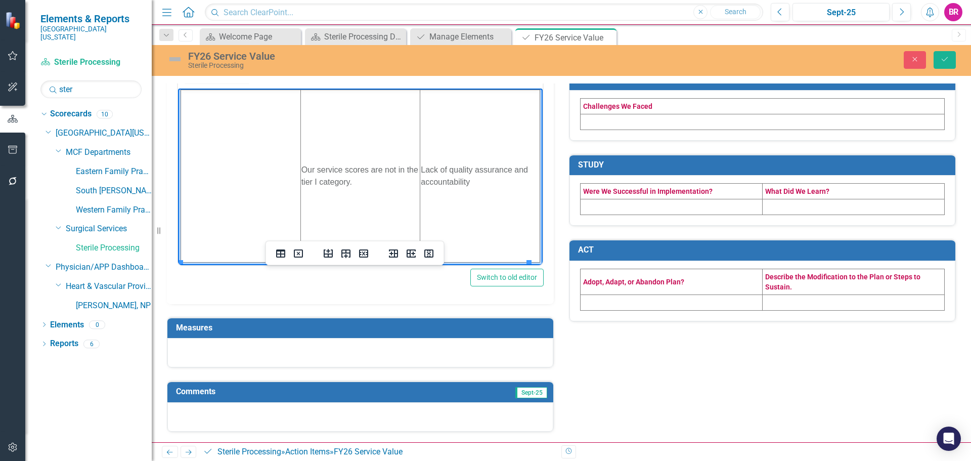
click at [277, 331] on h3 "Measures" at bounding box center [362, 327] width 372 height 9
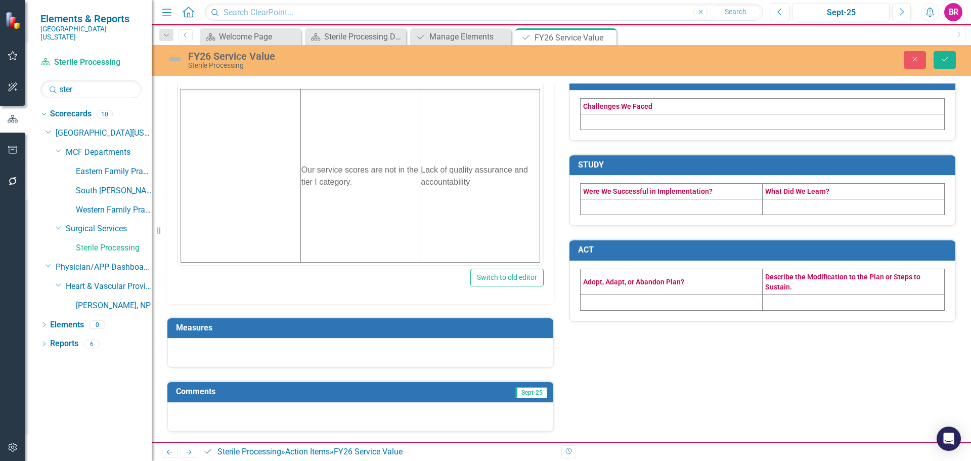
click at [277, 331] on h3 "Measures" at bounding box center [362, 327] width 372 height 9
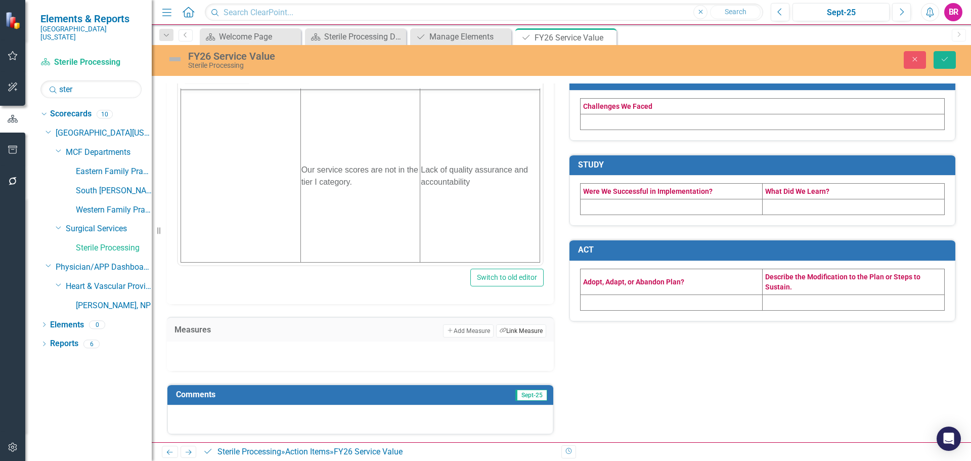
click at [530, 333] on button "Link Tag Link Measure" at bounding box center [521, 330] width 50 height 13
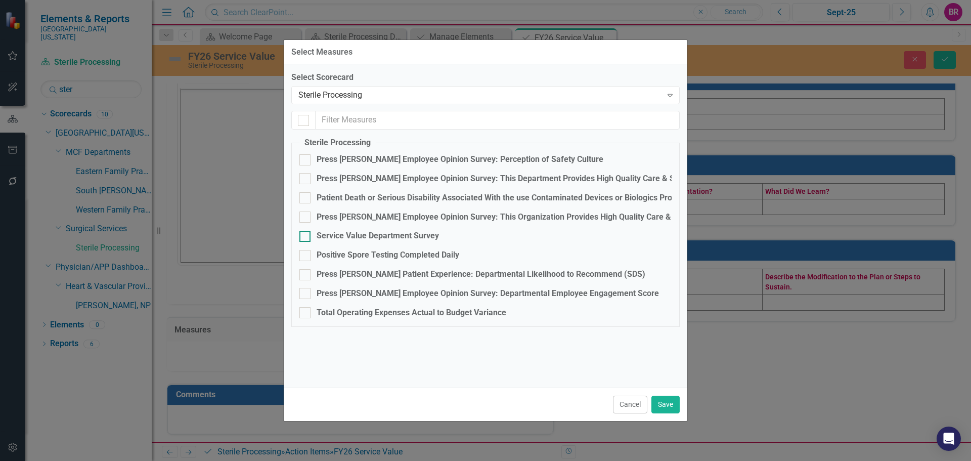
click at [353, 232] on div "Service Value Department Survey" at bounding box center [378, 236] width 122 height 12
click at [306, 232] on input "Service Value Department Survey" at bounding box center [302, 234] width 7 height 7
checkbox input "true"
click at [669, 406] on button "Save" at bounding box center [665, 404] width 28 height 18
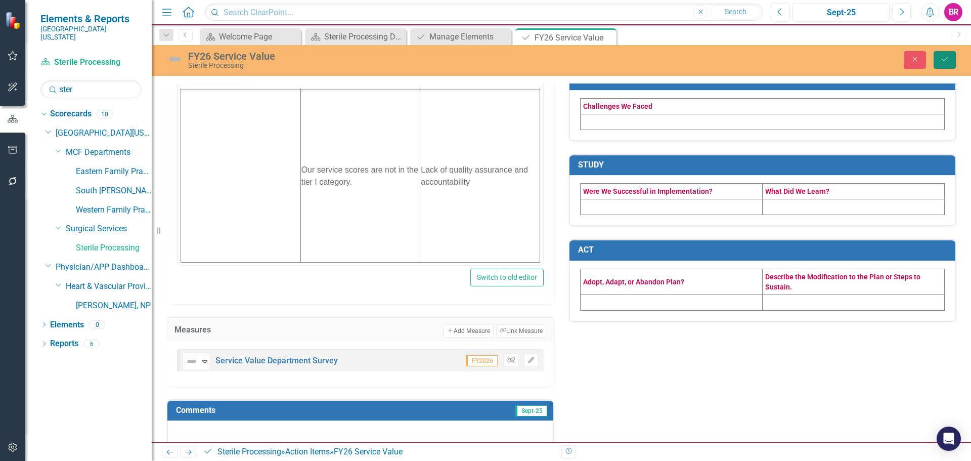
click at [942, 64] on button "Save" at bounding box center [945, 60] width 22 height 18
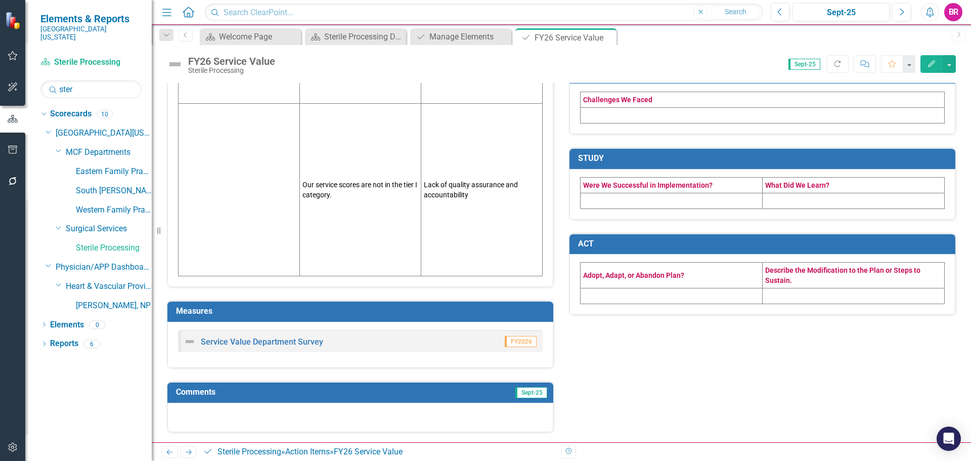
scroll to position [678, 0]
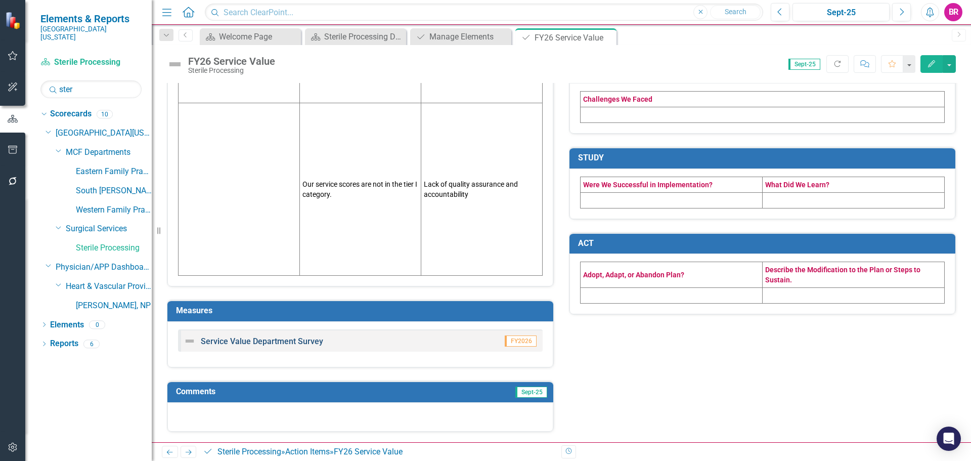
click at [263, 339] on link "Service Value Department Survey" at bounding box center [262, 341] width 122 height 10
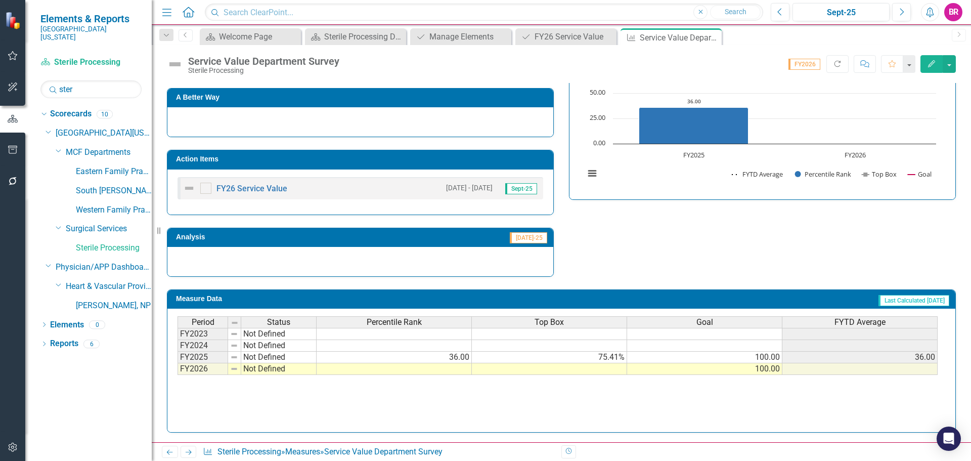
scroll to position [306, 0]
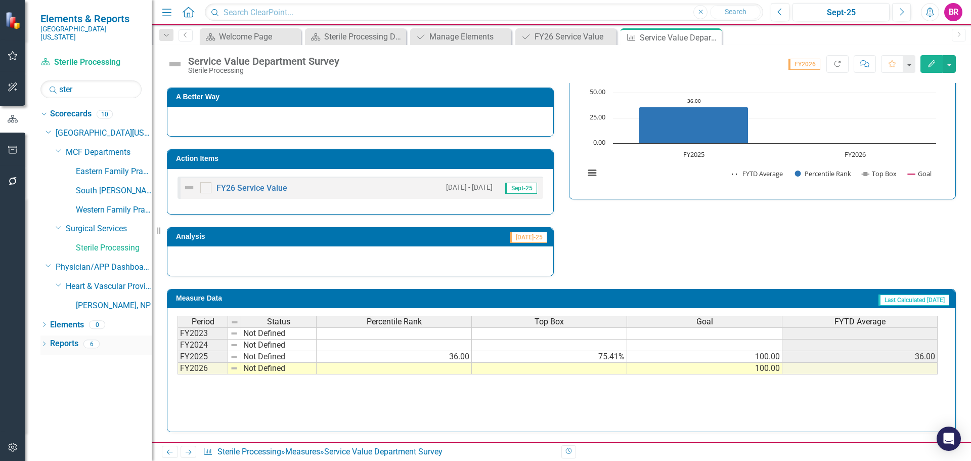
click at [60, 338] on link "Reports" at bounding box center [64, 344] width 28 height 12
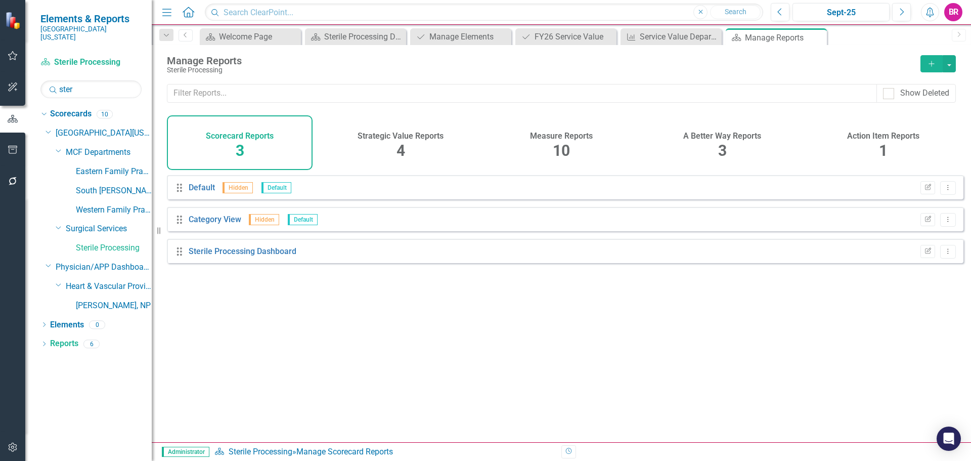
click at [572, 142] on div "Measure Reports 10" at bounding box center [562, 142] width 146 height 55
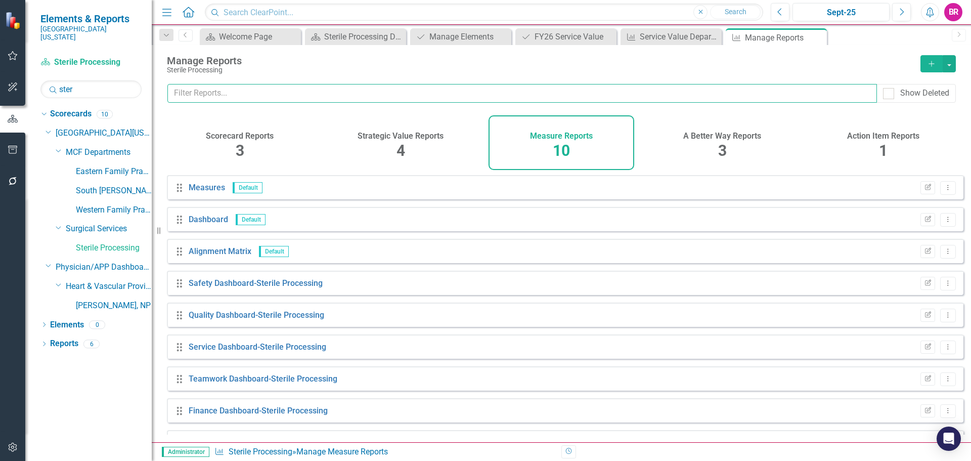
click at [380, 96] on input "text" at bounding box center [522, 93] width 710 height 19
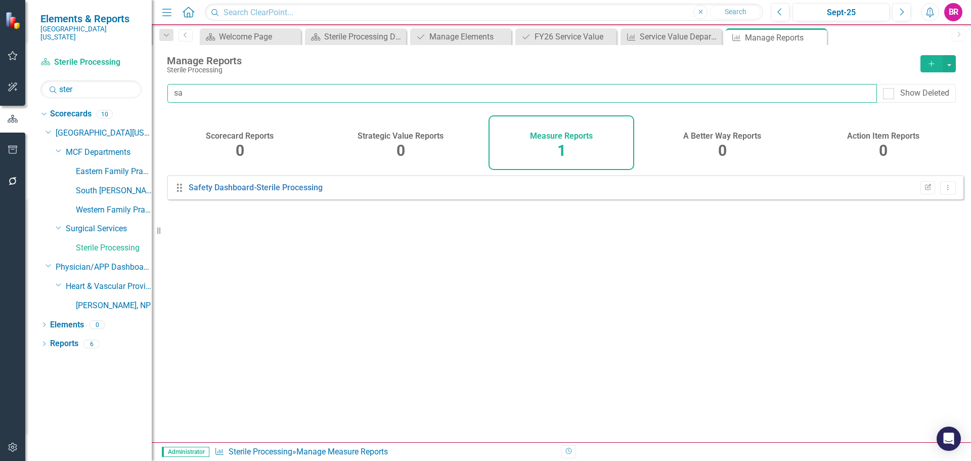
type input "sa"
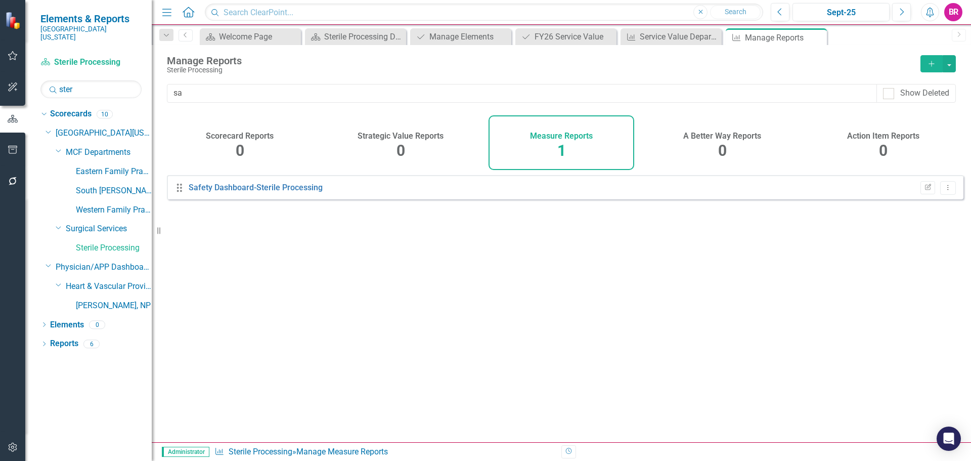
click at [5, 152] on button "button" at bounding box center [13, 150] width 23 height 21
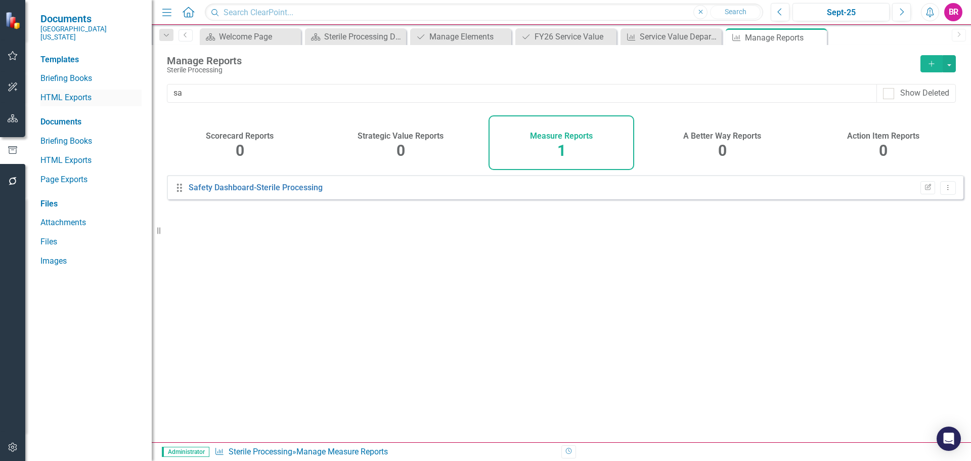
click at [64, 92] on link "HTML Exports" at bounding box center [90, 98] width 101 height 12
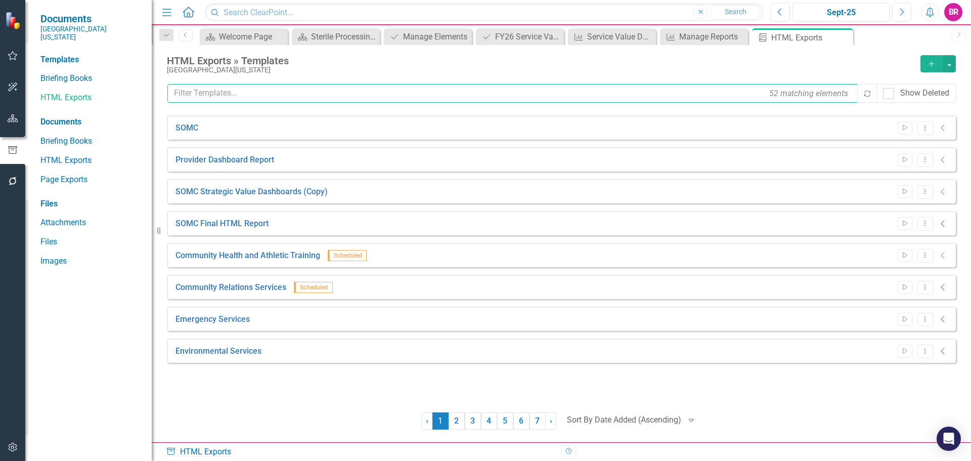
click at [267, 91] on input "text" at bounding box center [512, 93] width 691 height 19
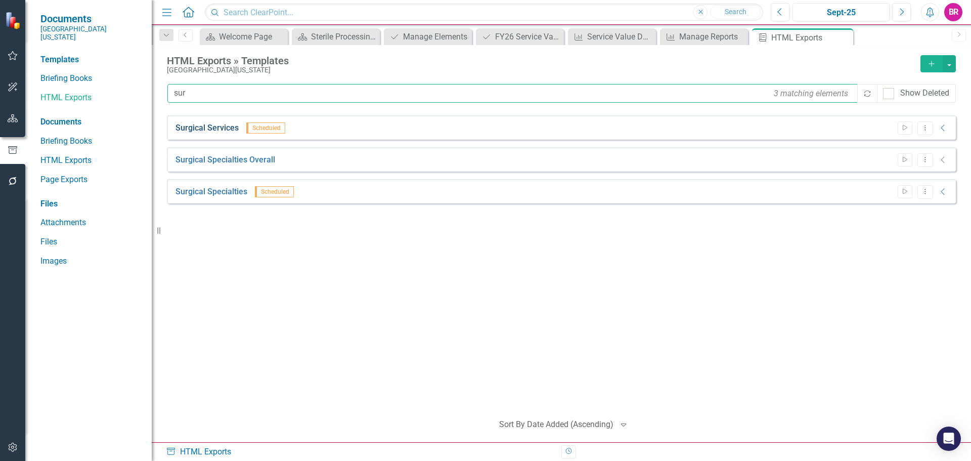
type input "sur"
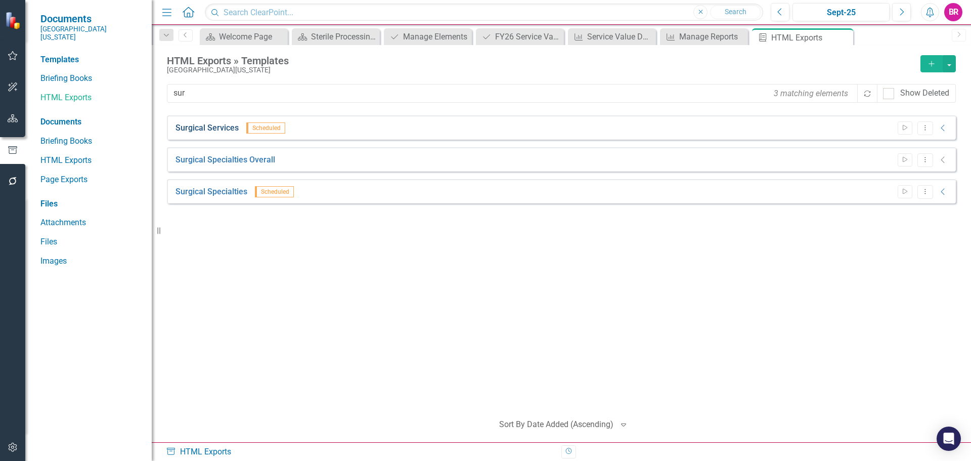
click at [208, 127] on link "Surgical Services" at bounding box center [206, 128] width 63 height 12
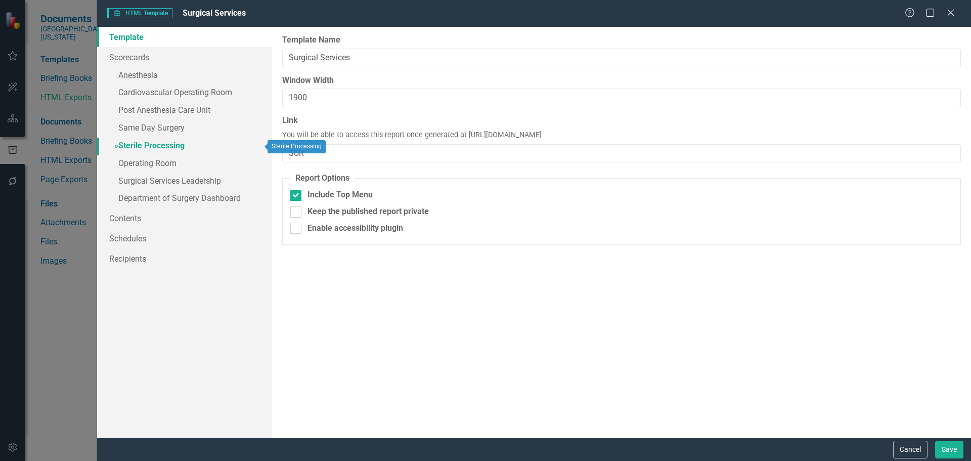
click at [160, 151] on link "» Sterile Processing" at bounding box center [184, 147] width 175 height 18
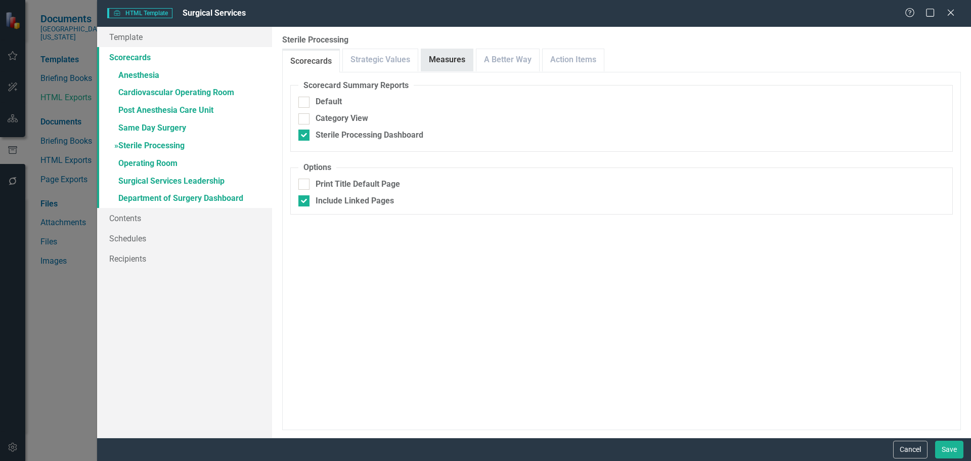
click at [451, 59] on link "Measures" at bounding box center [447, 60] width 52 height 22
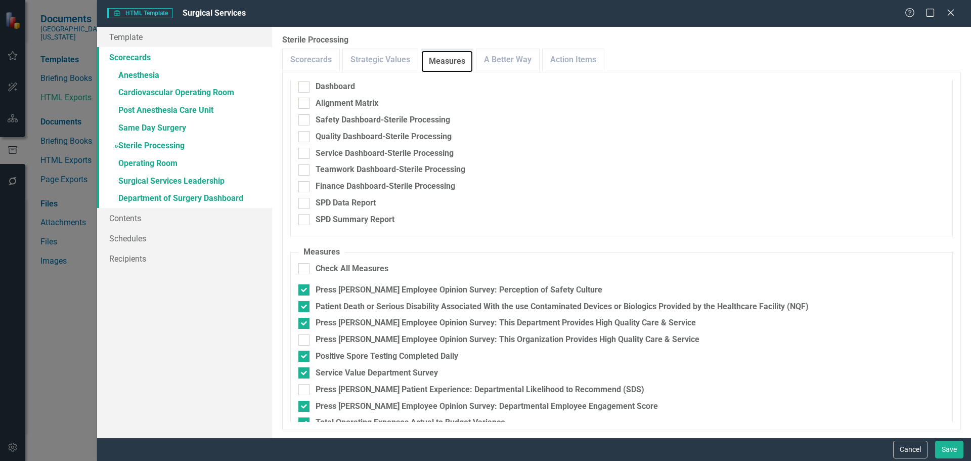
scroll to position [49, 0]
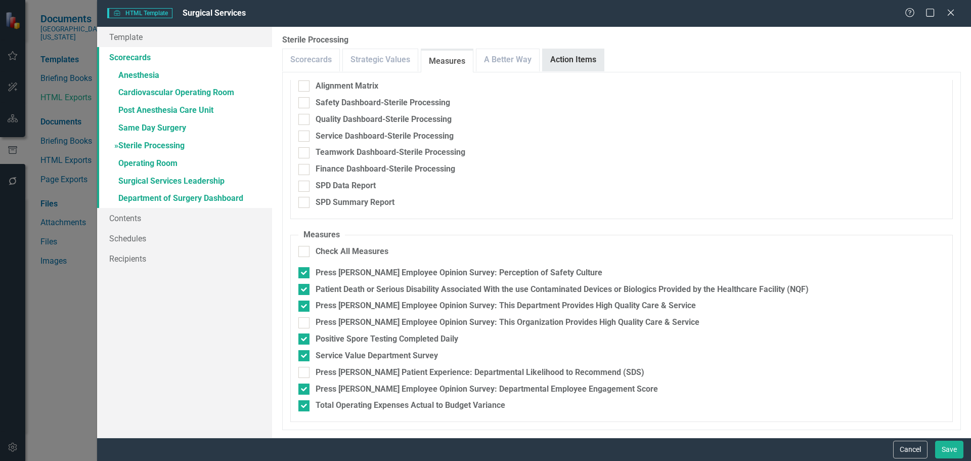
click at [574, 64] on link "Action Items" at bounding box center [573, 60] width 61 height 22
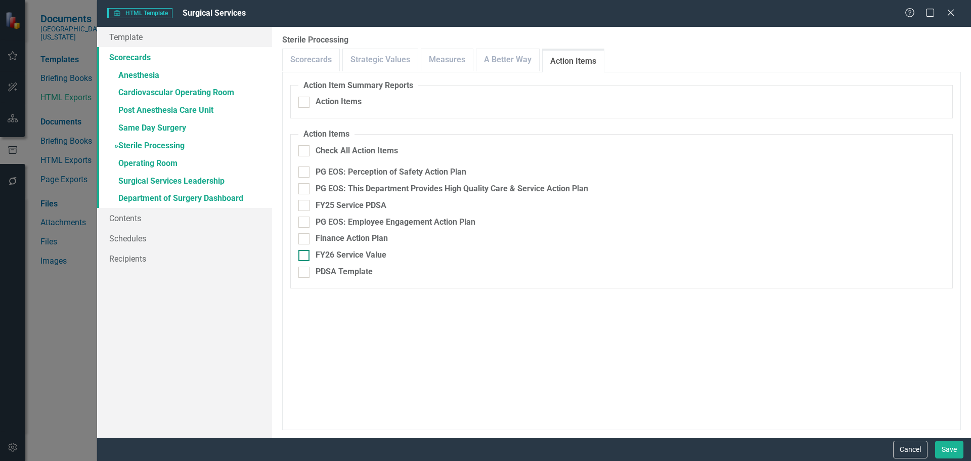
click at [346, 257] on div "FY26 Service Value" at bounding box center [351, 255] width 71 height 12
click at [305, 256] on input "FY26 Service Value" at bounding box center [301, 253] width 7 height 7
checkbox input "true"
click at [952, 453] on button "Save" at bounding box center [949, 449] width 28 height 18
